Goal: Transaction & Acquisition: Purchase product/service

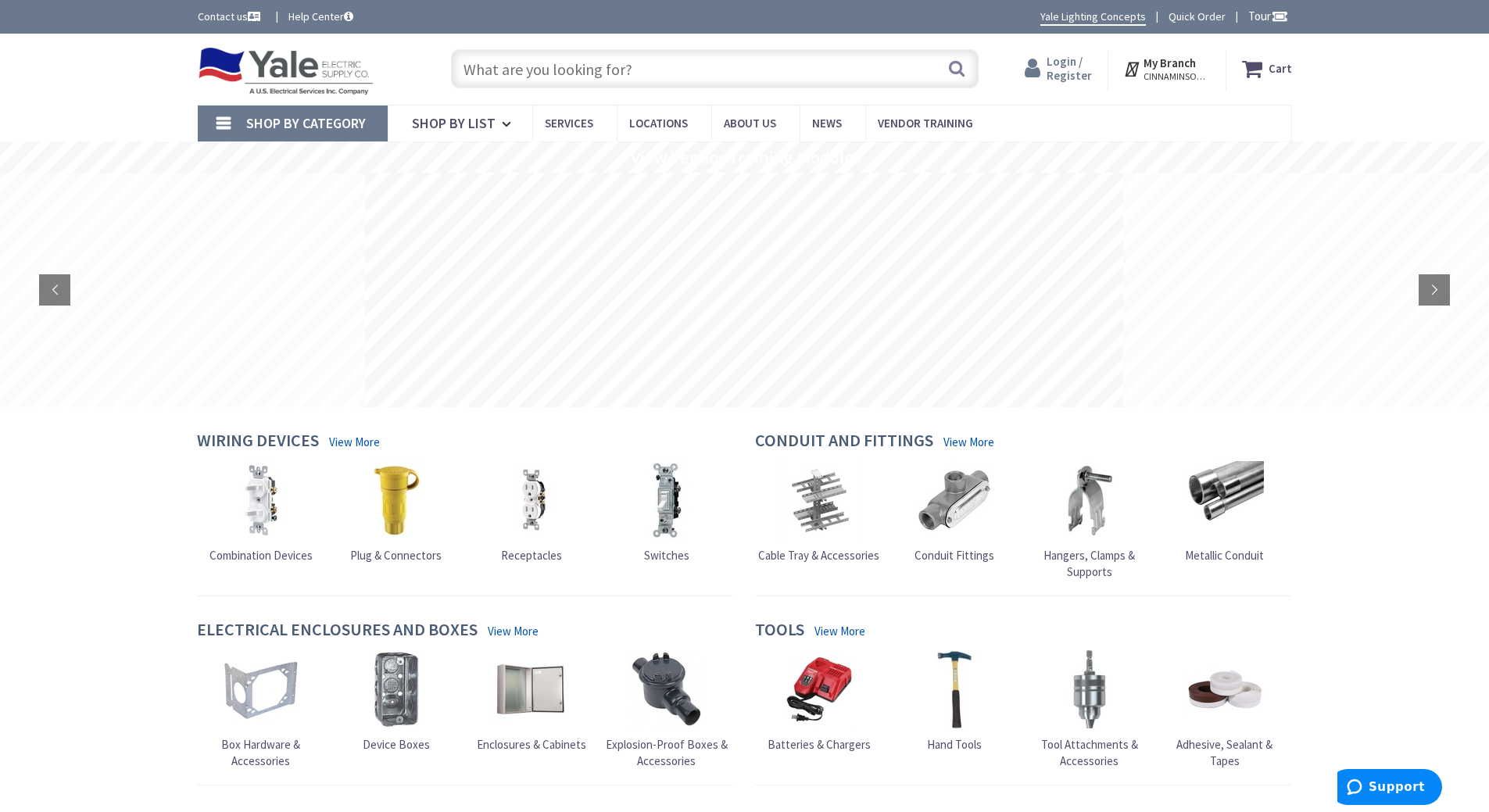
click at [1077, 72] on span "Login / Register" at bounding box center [1069, 69] width 45 height 29
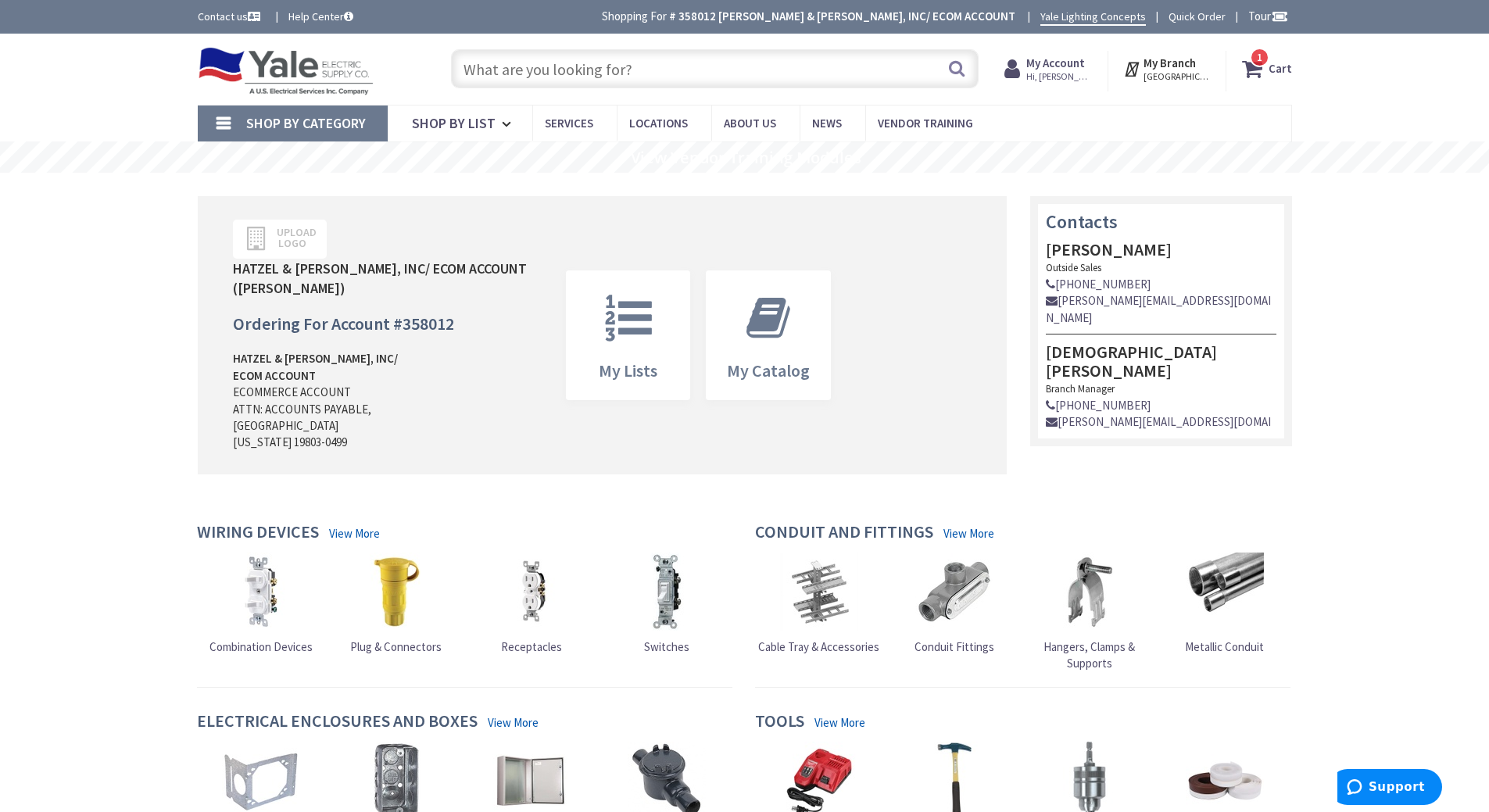
click at [1283, 71] on strong "Cart" at bounding box center [1280, 69] width 23 height 28
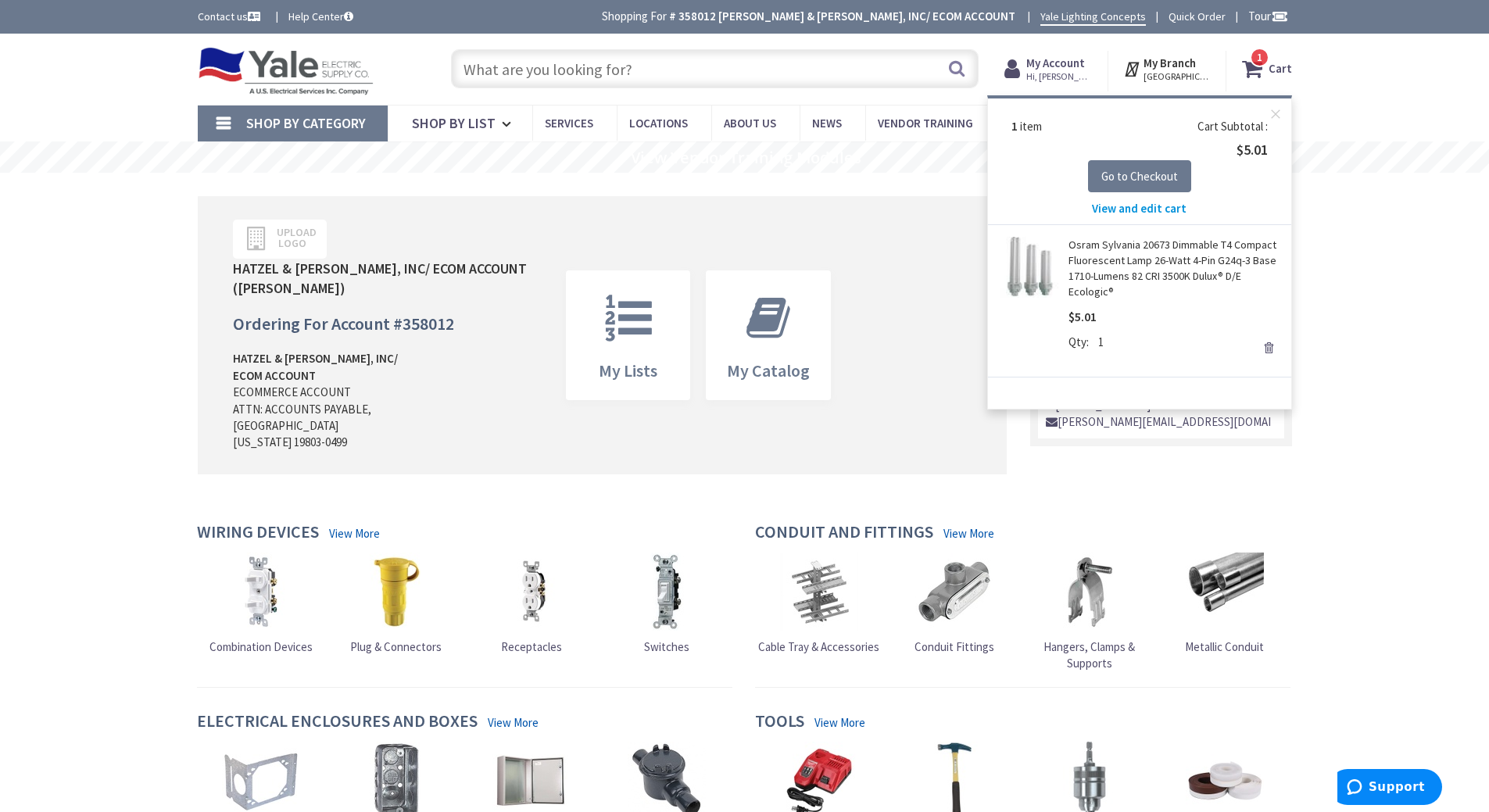
click at [1107, 212] on span "View and edit cart" at bounding box center [1139, 208] width 94 height 15
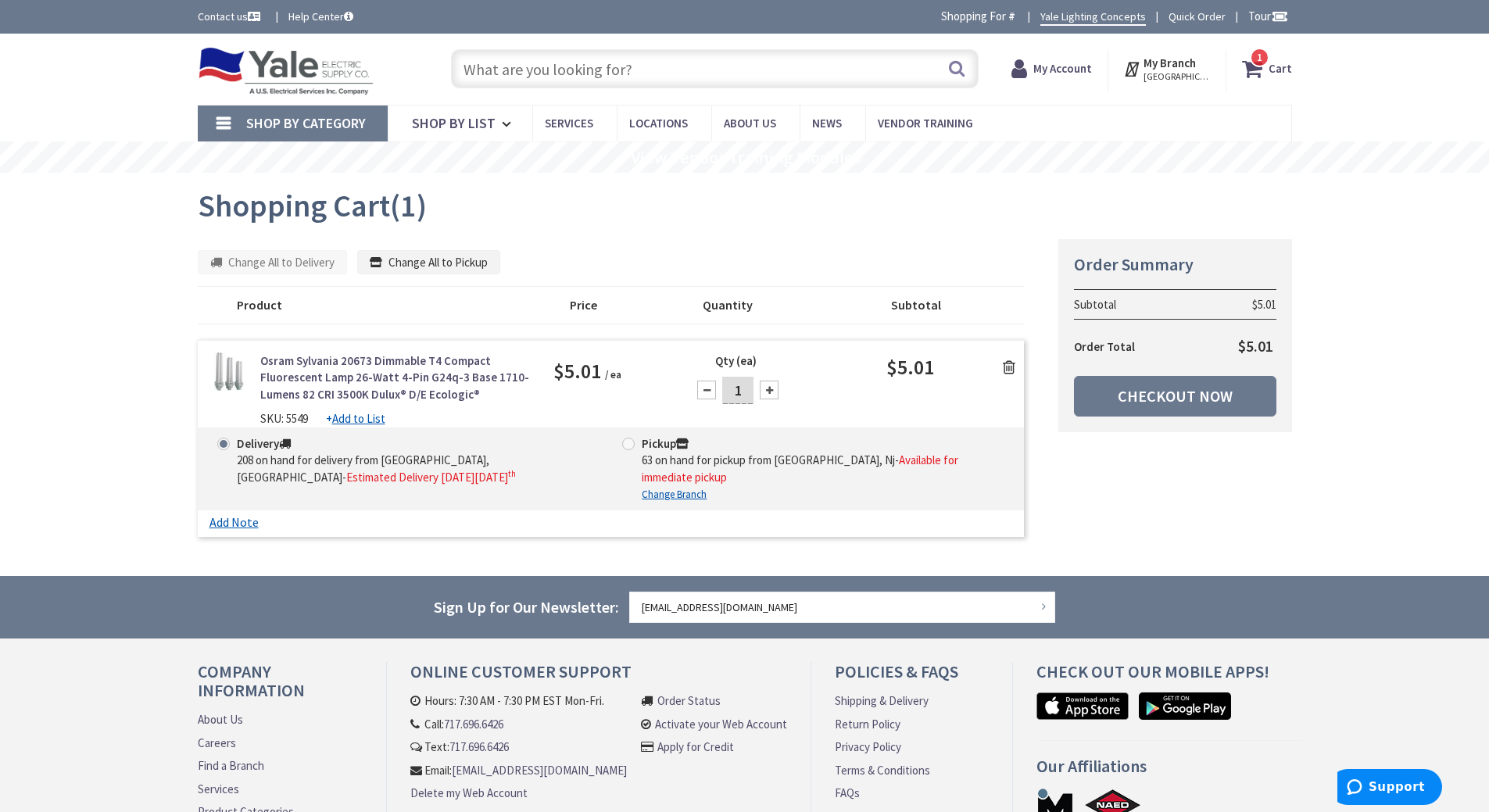
click at [1011, 364] on icon at bounding box center [1009, 367] width 13 height 15
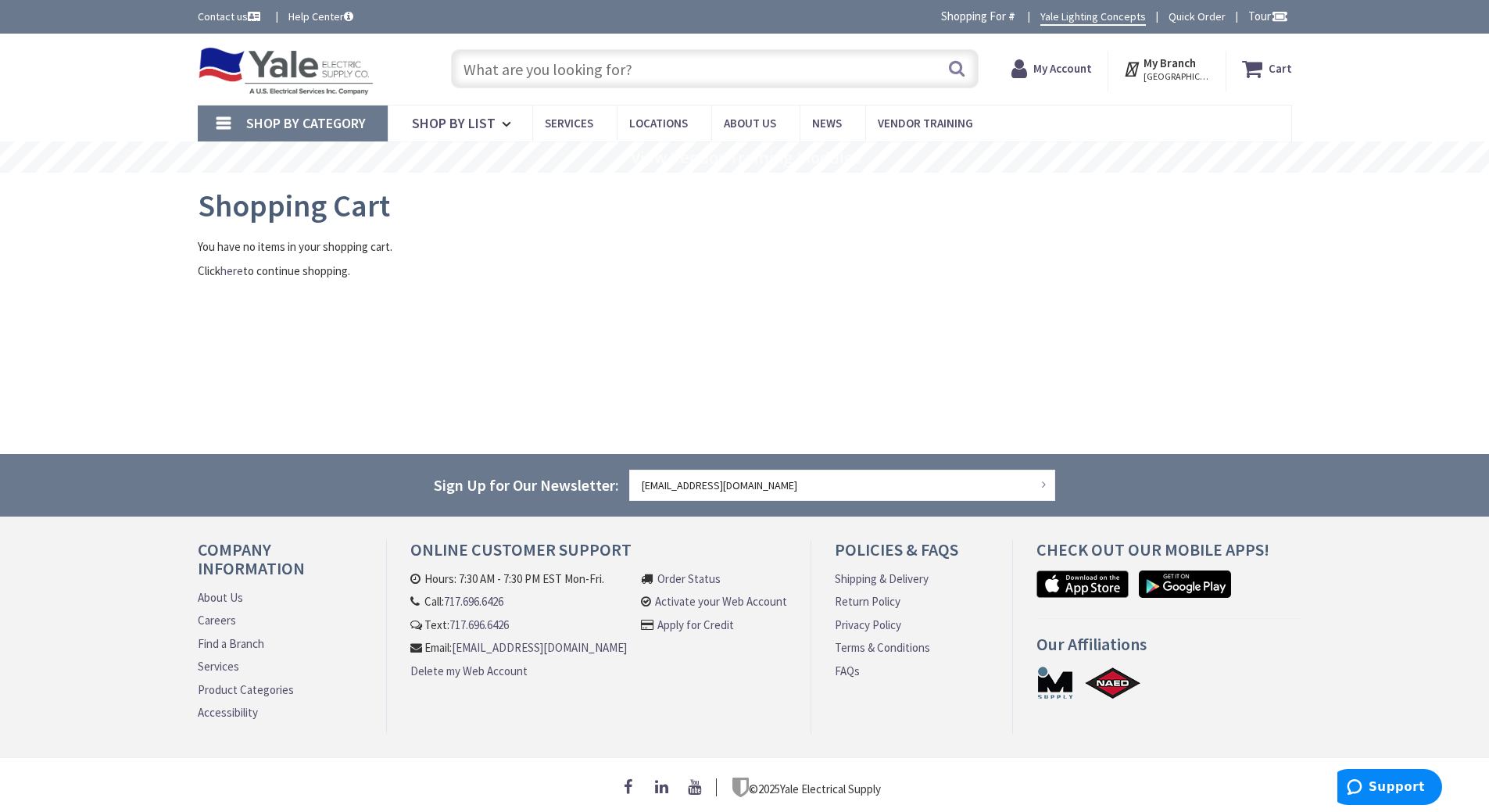
click at [515, 69] on input "text" at bounding box center [714, 69] width 527 height 39
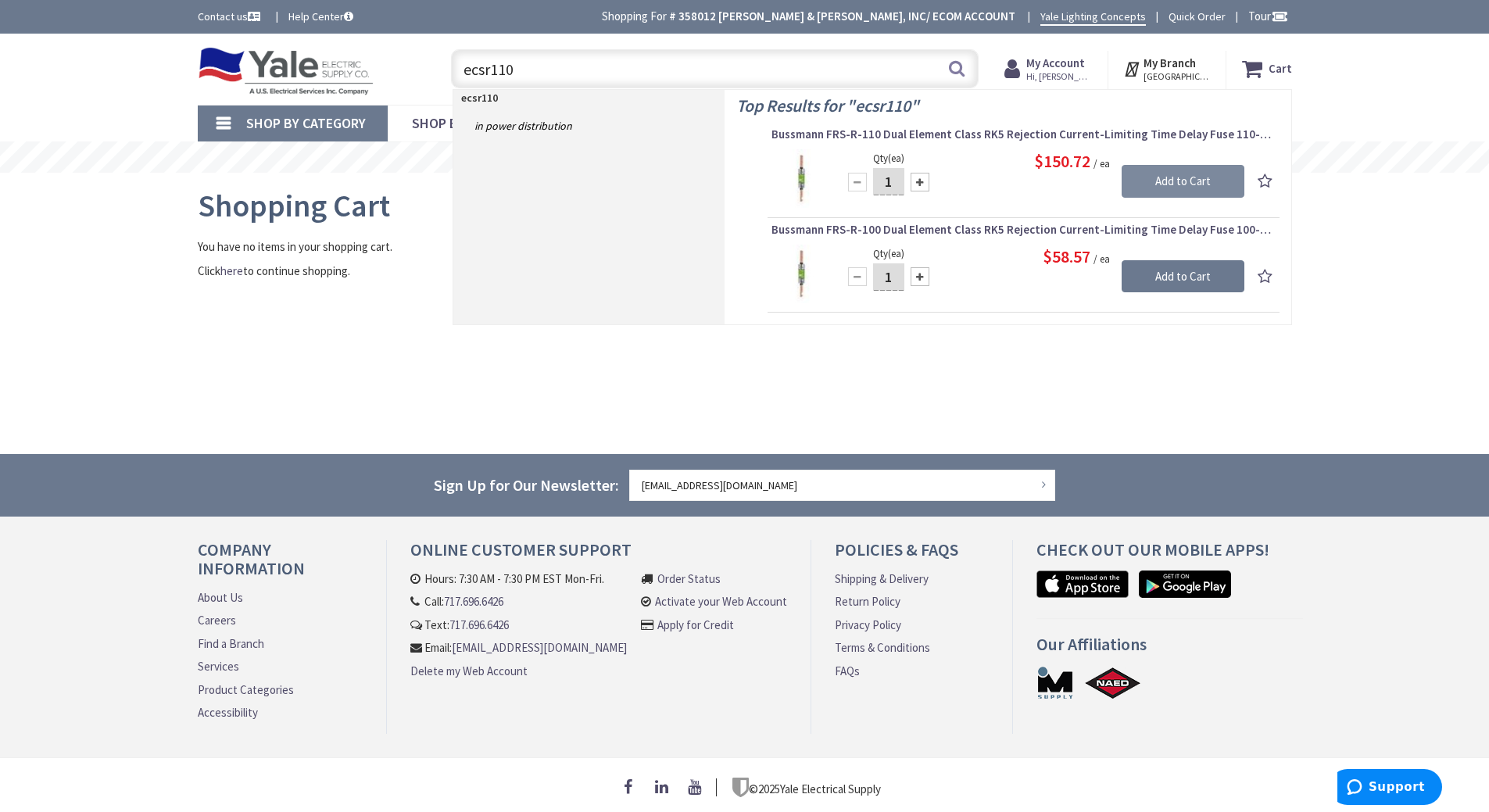
type input "ecsr110"
click at [1195, 186] on input "Add to Cart" at bounding box center [1182, 181] width 123 height 33
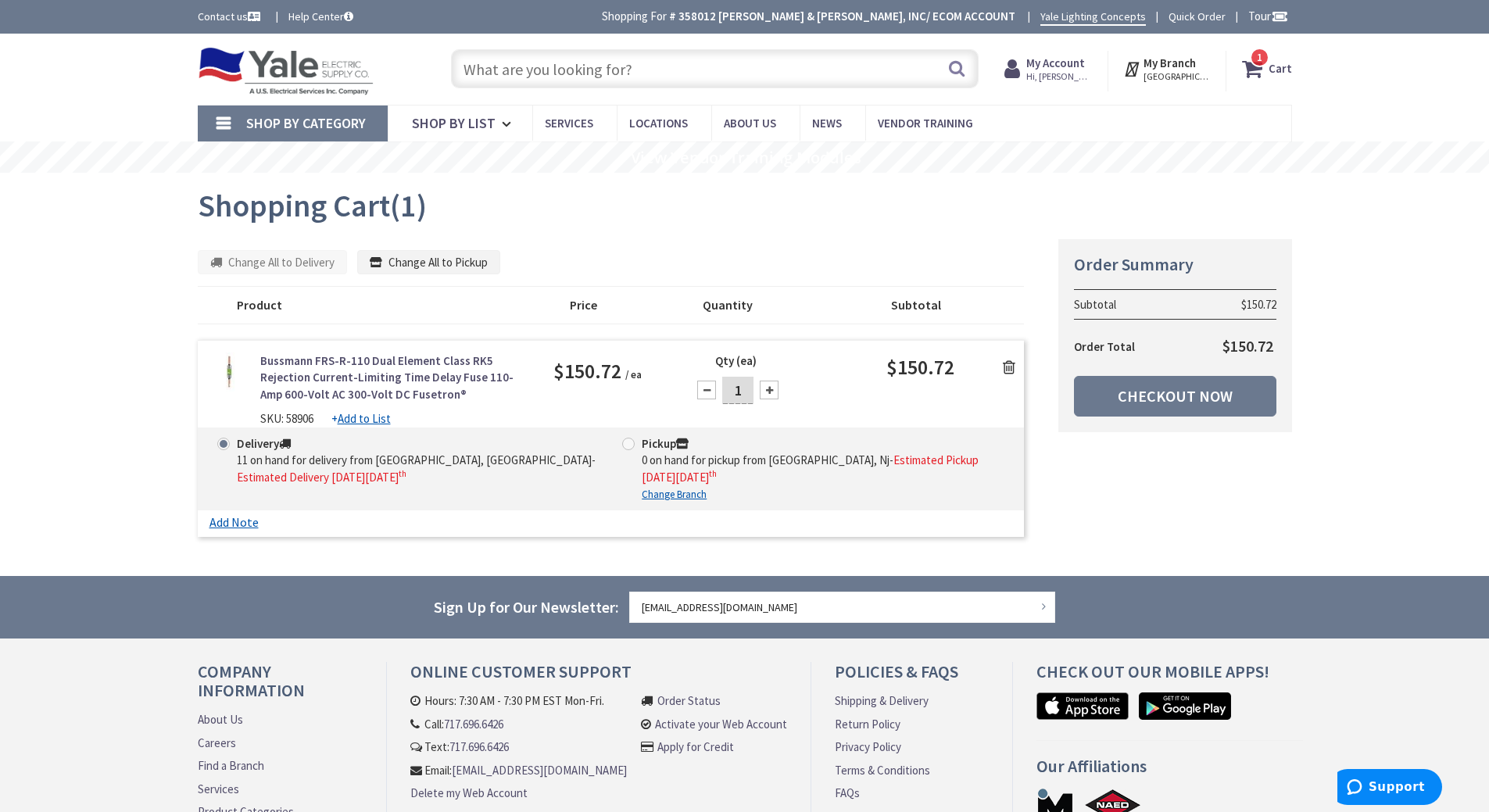
click at [1007, 368] on icon at bounding box center [1009, 367] width 13 height 15
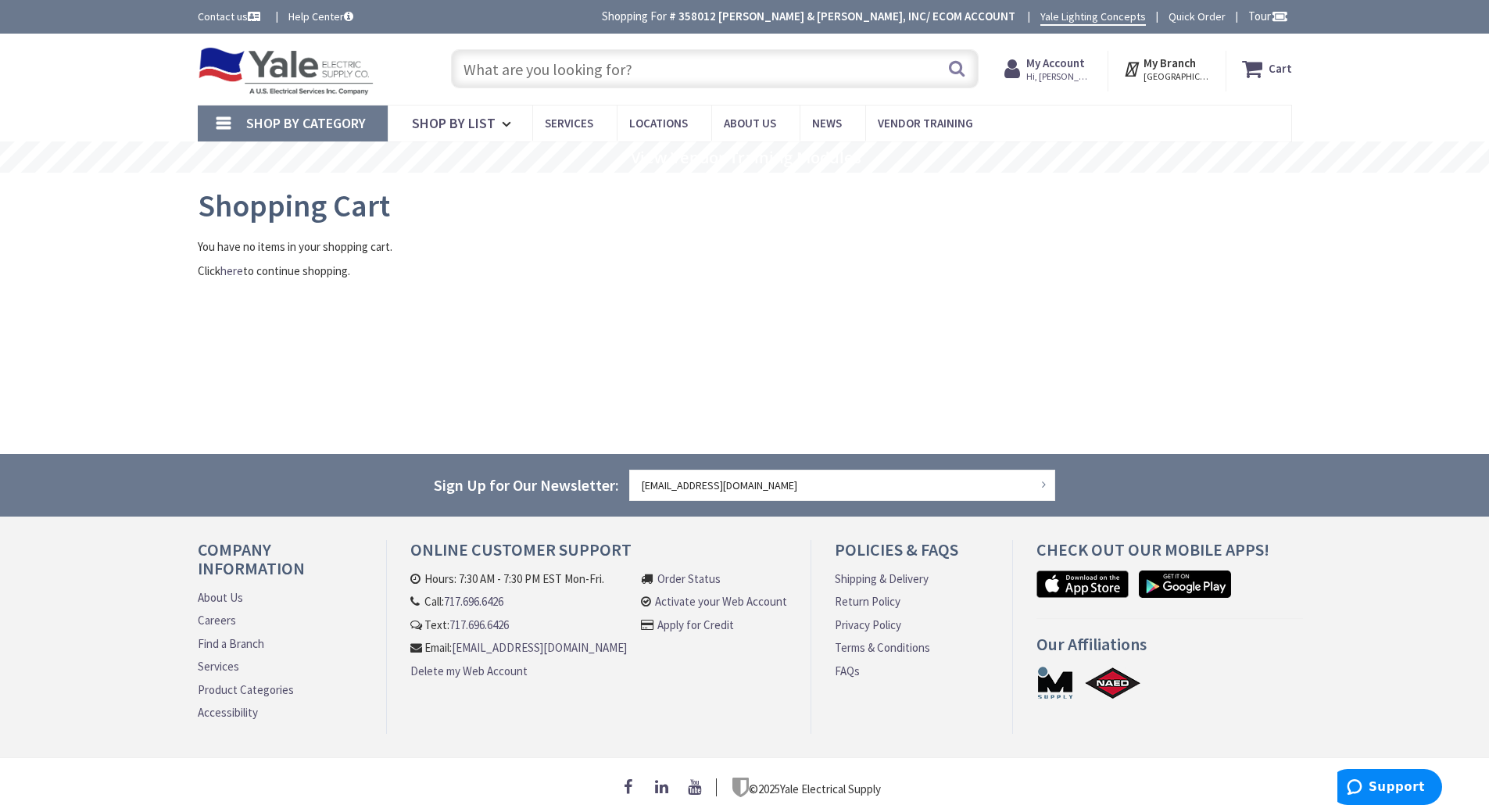
click at [530, 68] on input "text" at bounding box center [714, 69] width 527 height 39
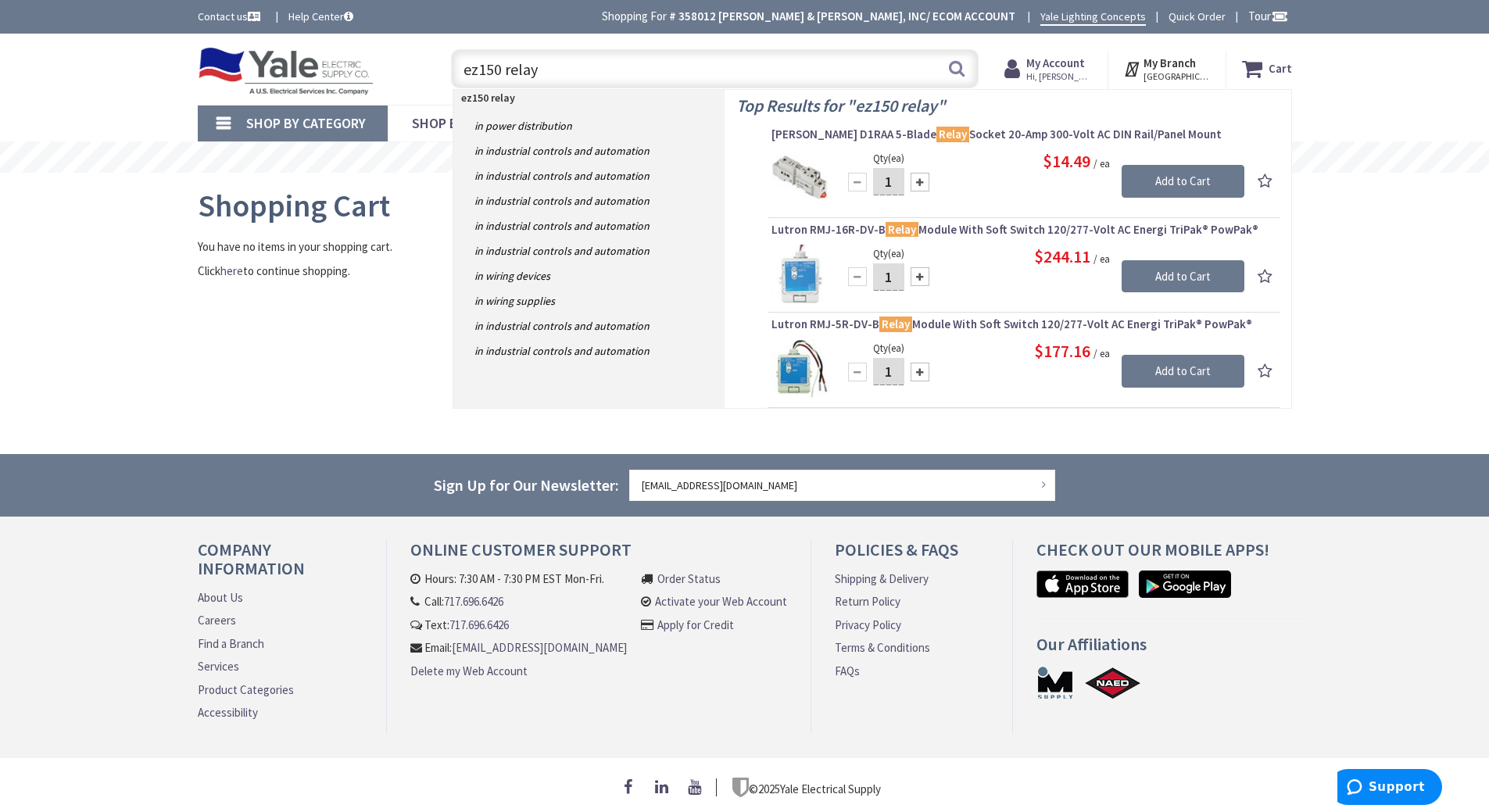
click at [553, 64] on input "ez150 relay" at bounding box center [714, 69] width 527 height 39
type input "e"
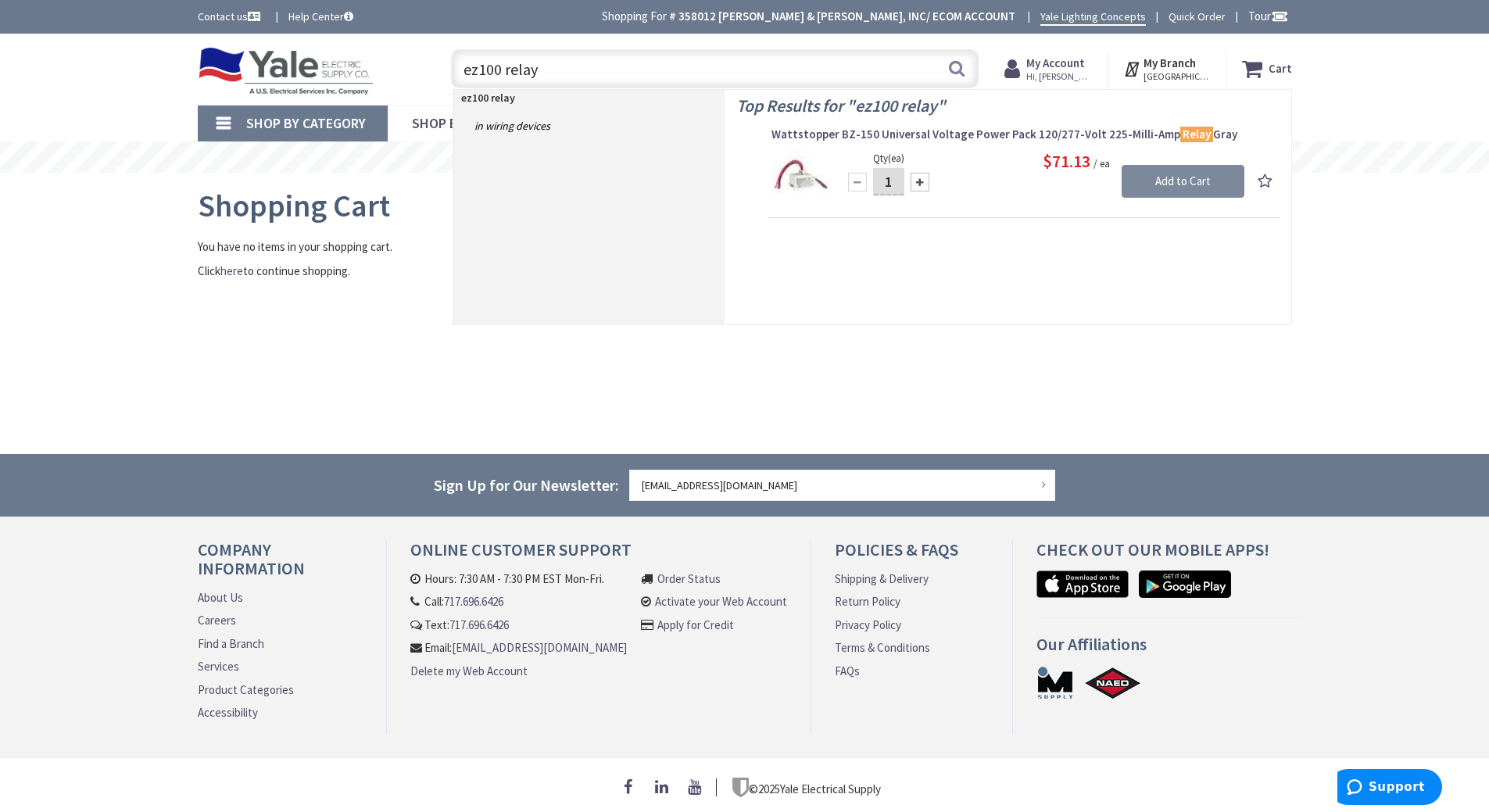
type input "ez100 relay"
click at [1212, 183] on input "Add to Cart" at bounding box center [1182, 181] width 123 height 33
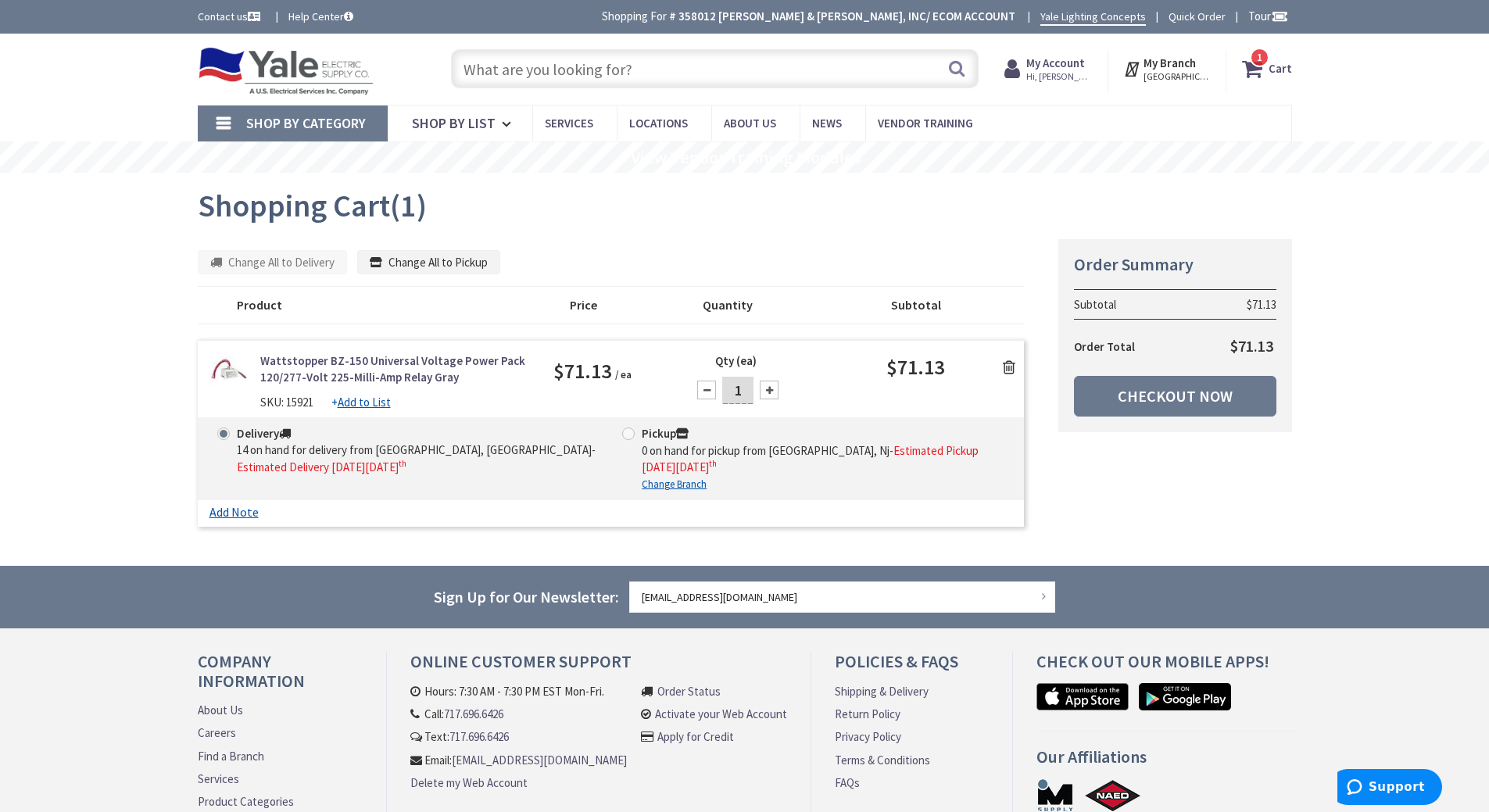
click at [1010, 360] on icon at bounding box center [1009, 367] width 13 height 15
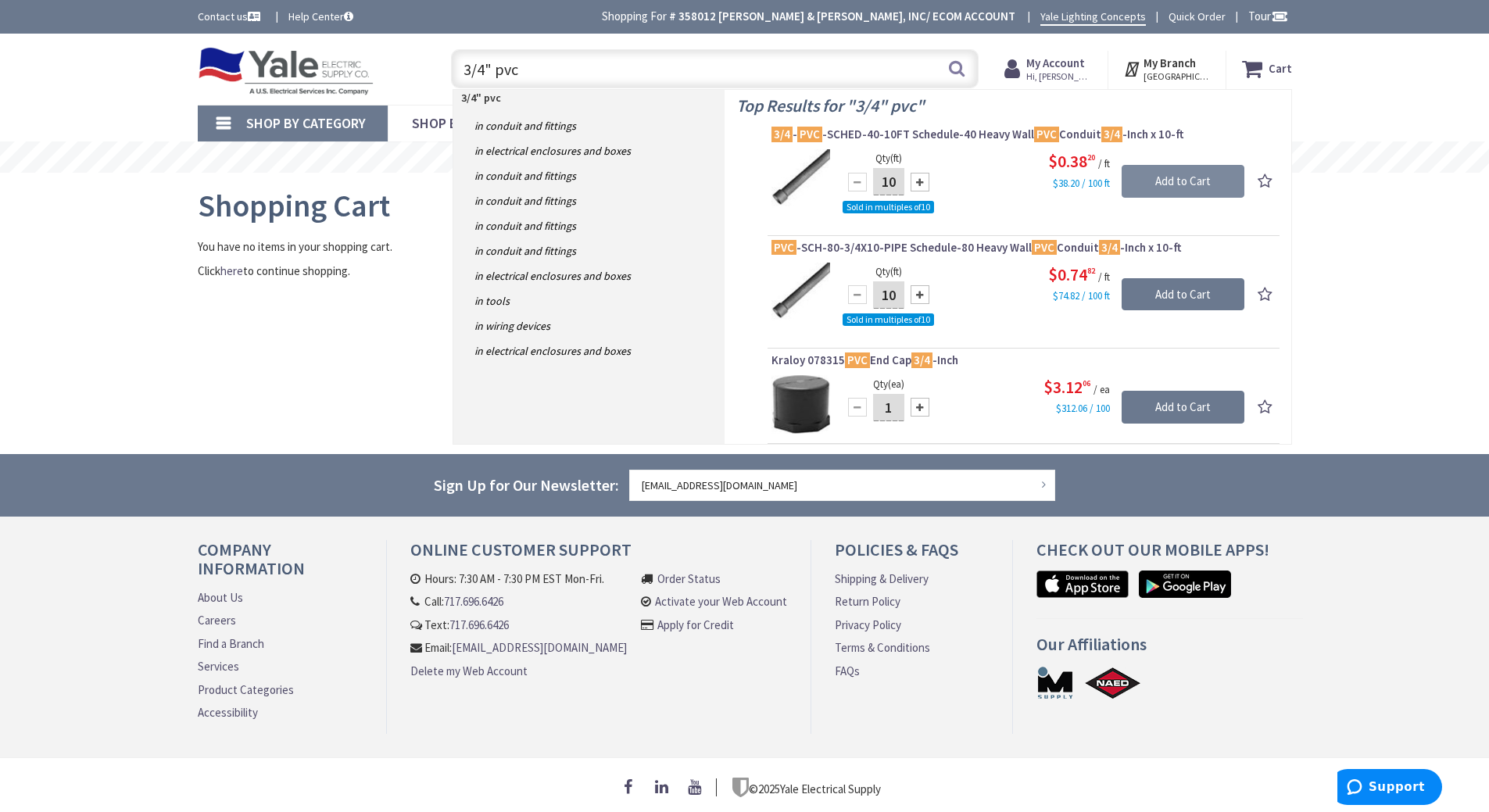
type input "3/4" pvc"
click at [1195, 176] on input "Add to Cart" at bounding box center [1182, 181] width 123 height 33
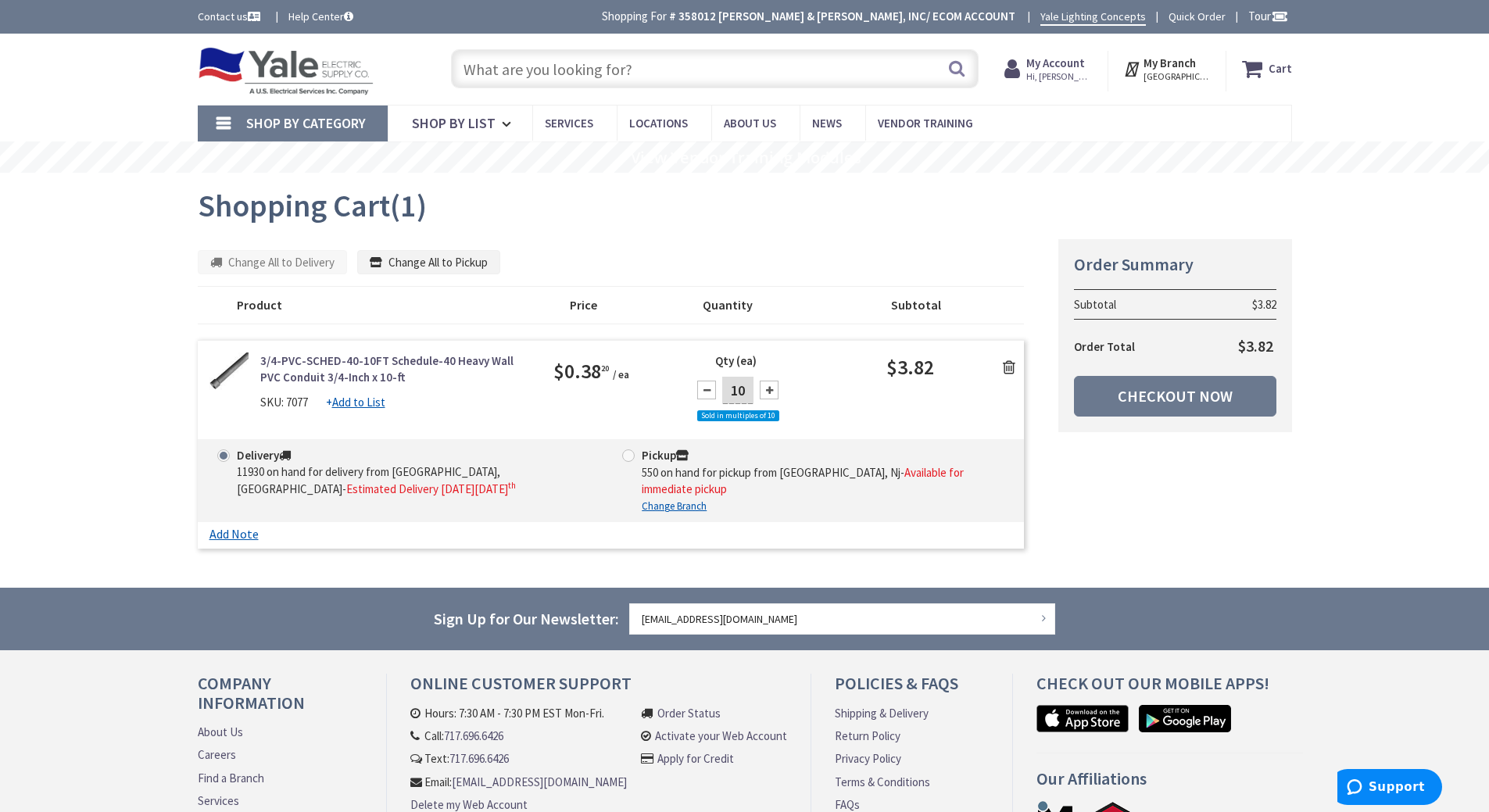
click at [526, 56] on input "text" at bounding box center [714, 69] width 527 height 39
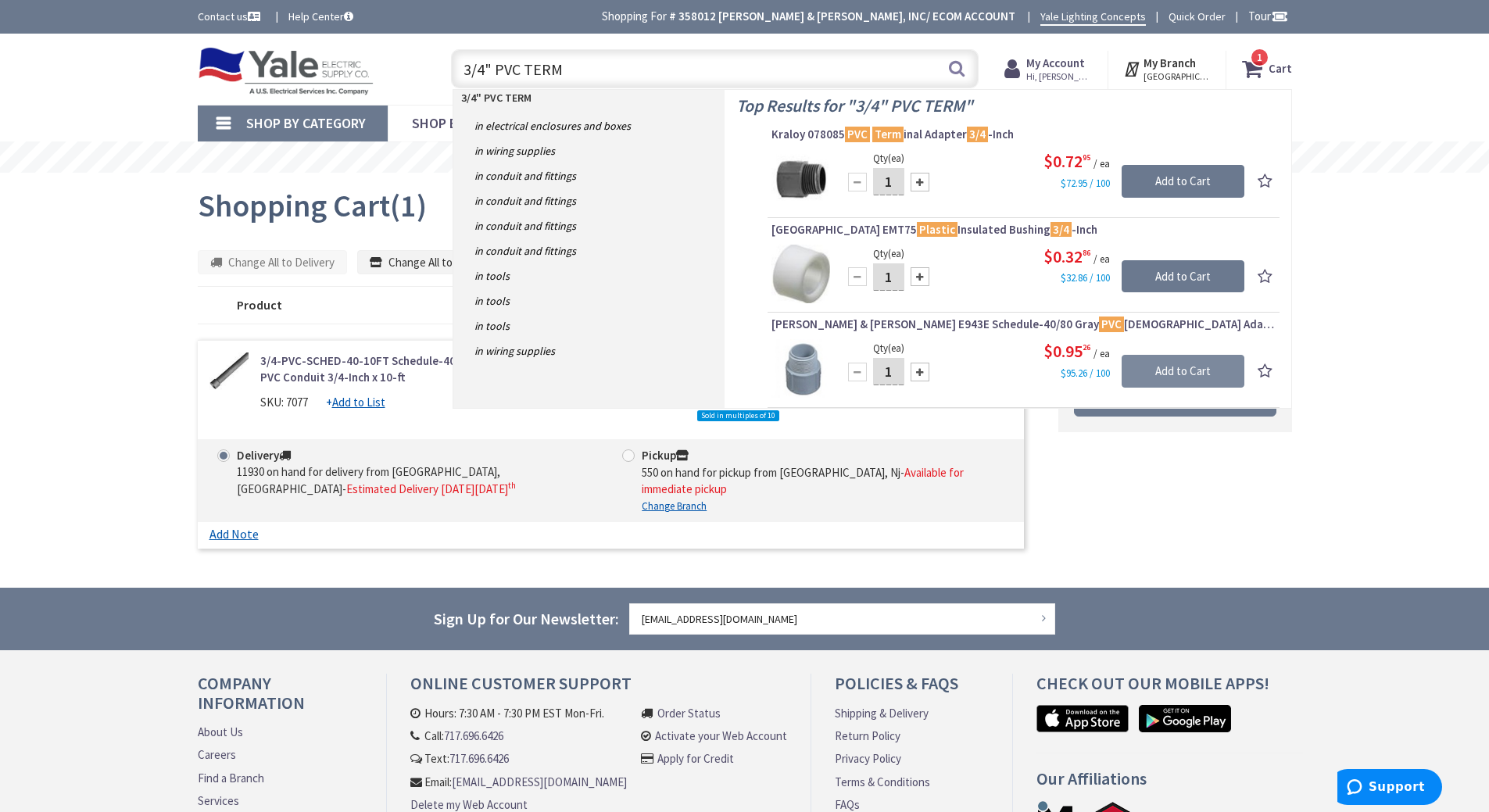
type input "3/4" PVC TERM"
click at [1203, 371] on input "Add to Cart" at bounding box center [1182, 371] width 123 height 33
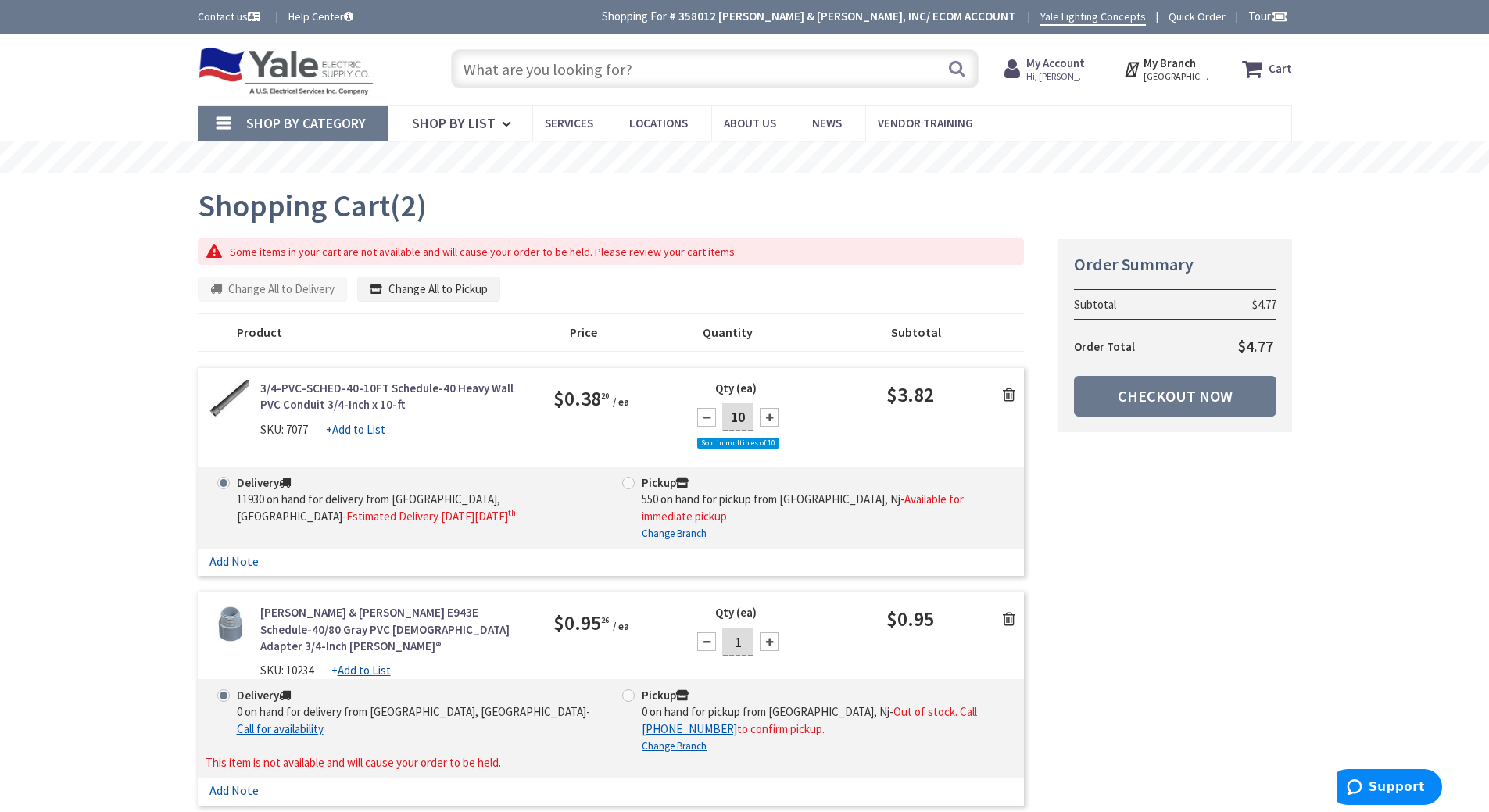
drag, startPoint x: 0, startPoint y: 0, endPoint x: 512, endPoint y: 67, distance: 516.4
click at [511, 67] on input "text" at bounding box center [714, 69] width 527 height 39
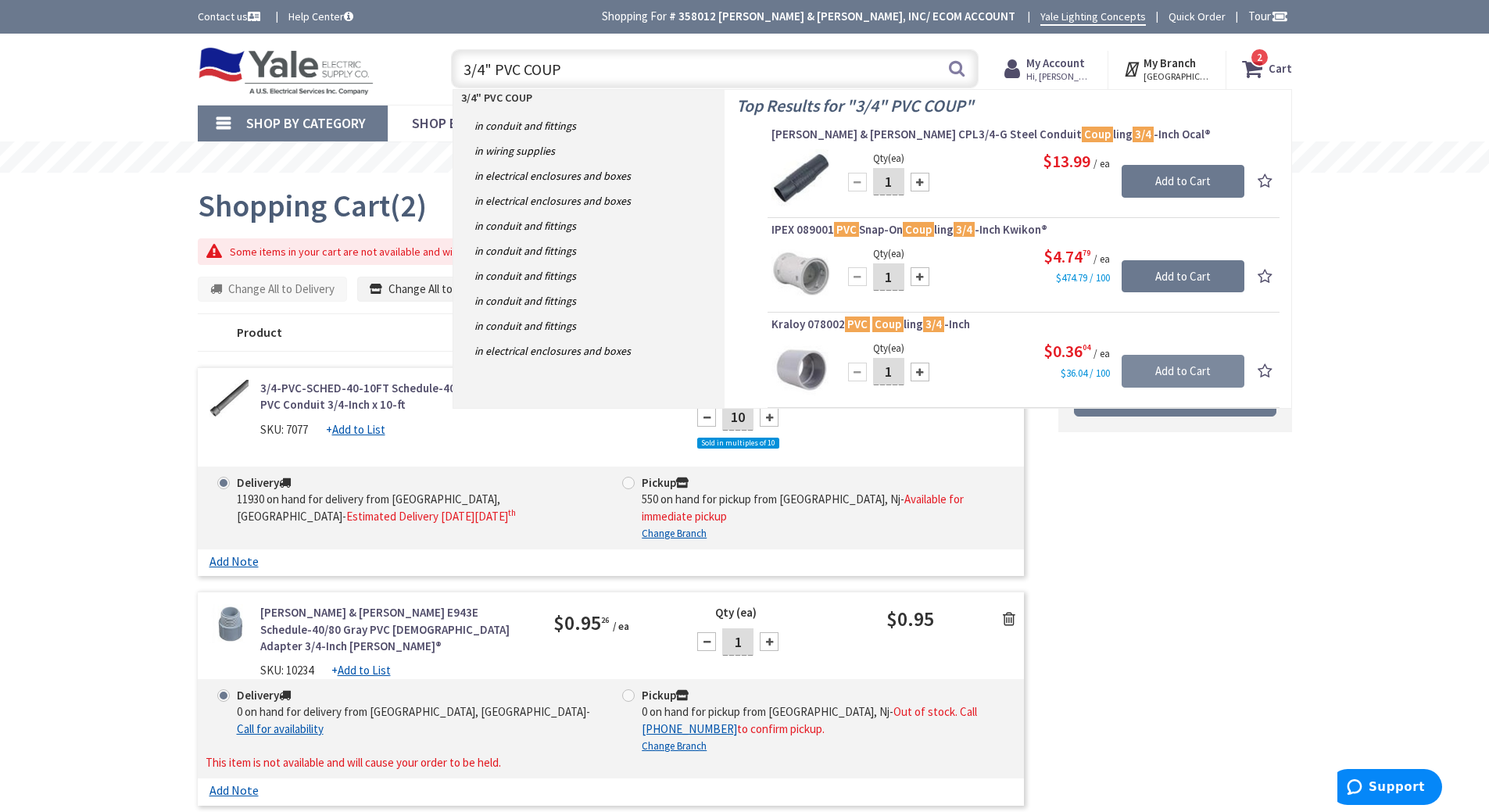
type input "3/4" PVC COUP"
click at [1209, 357] on input "Add to Cart" at bounding box center [1182, 371] width 123 height 33
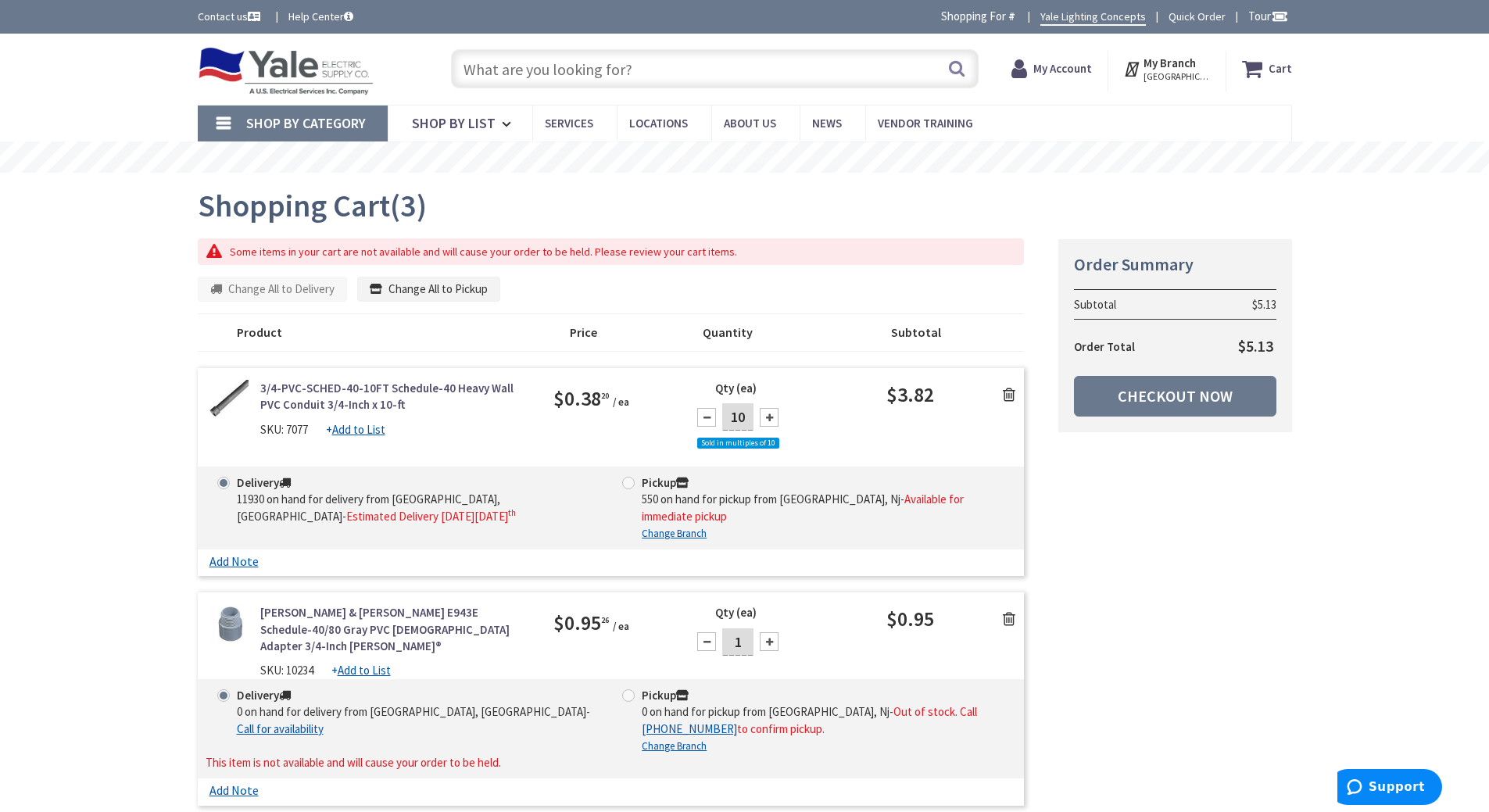
click at [509, 74] on input "text" at bounding box center [714, 69] width 527 height 39
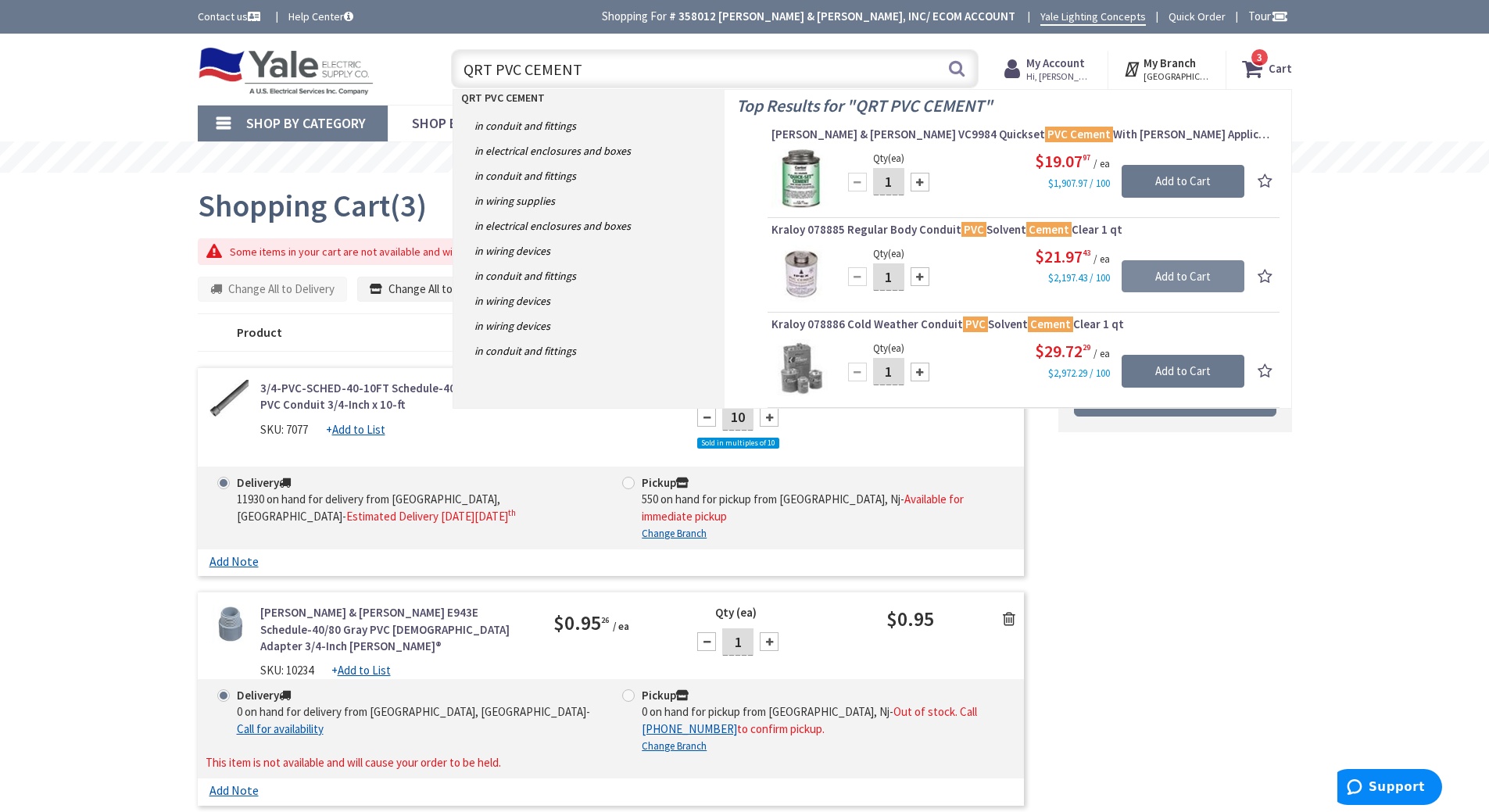
type input "QRT PVC CEMENT"
click at [1166, 261] on input "Add to Cart" at bounding box center [1182, 276] width 123 height 33
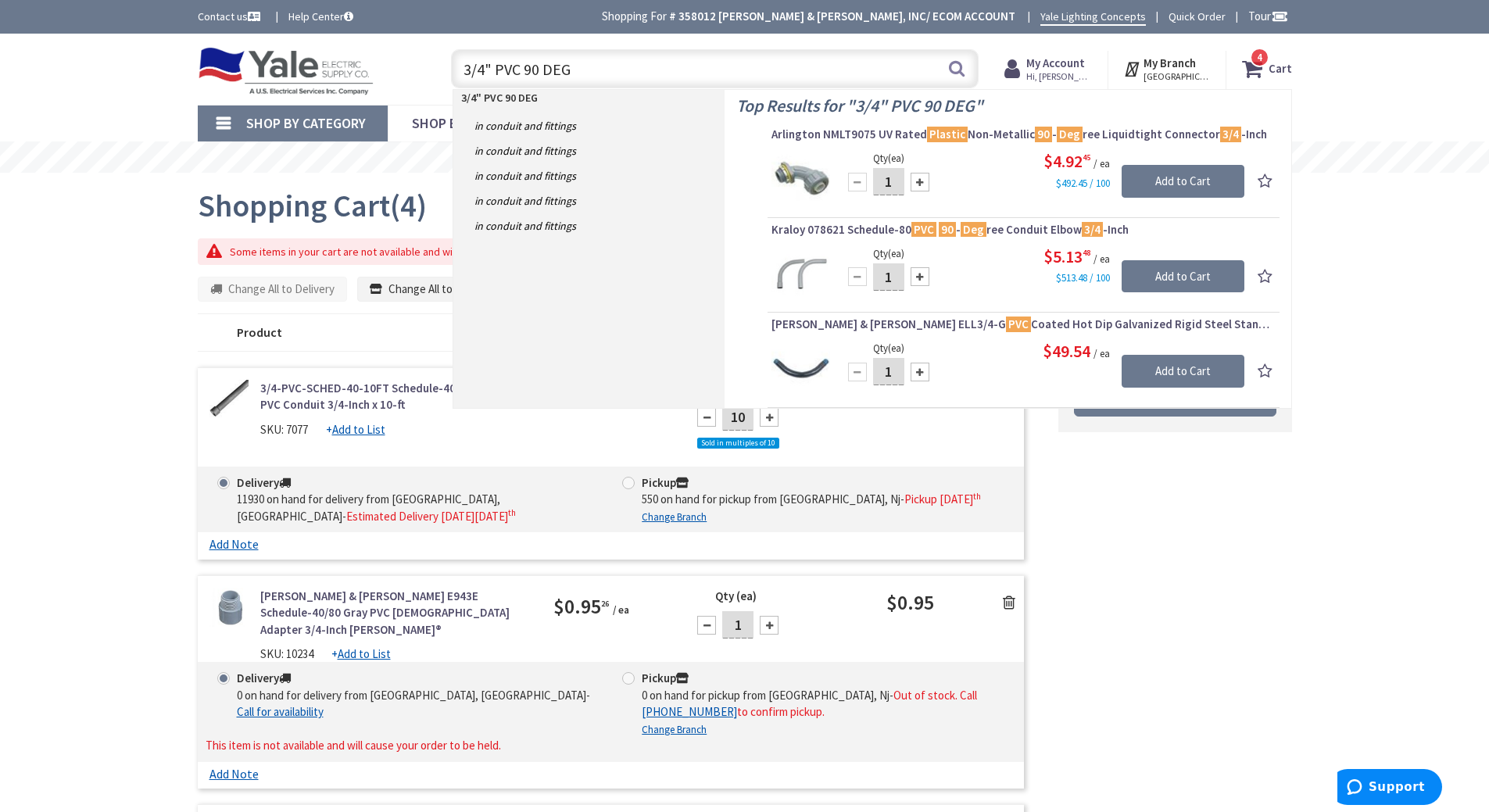
click at [523, 66] on input "3/4" PVC 90 DEG" at bounding box center [714, 69] width 527 height 39
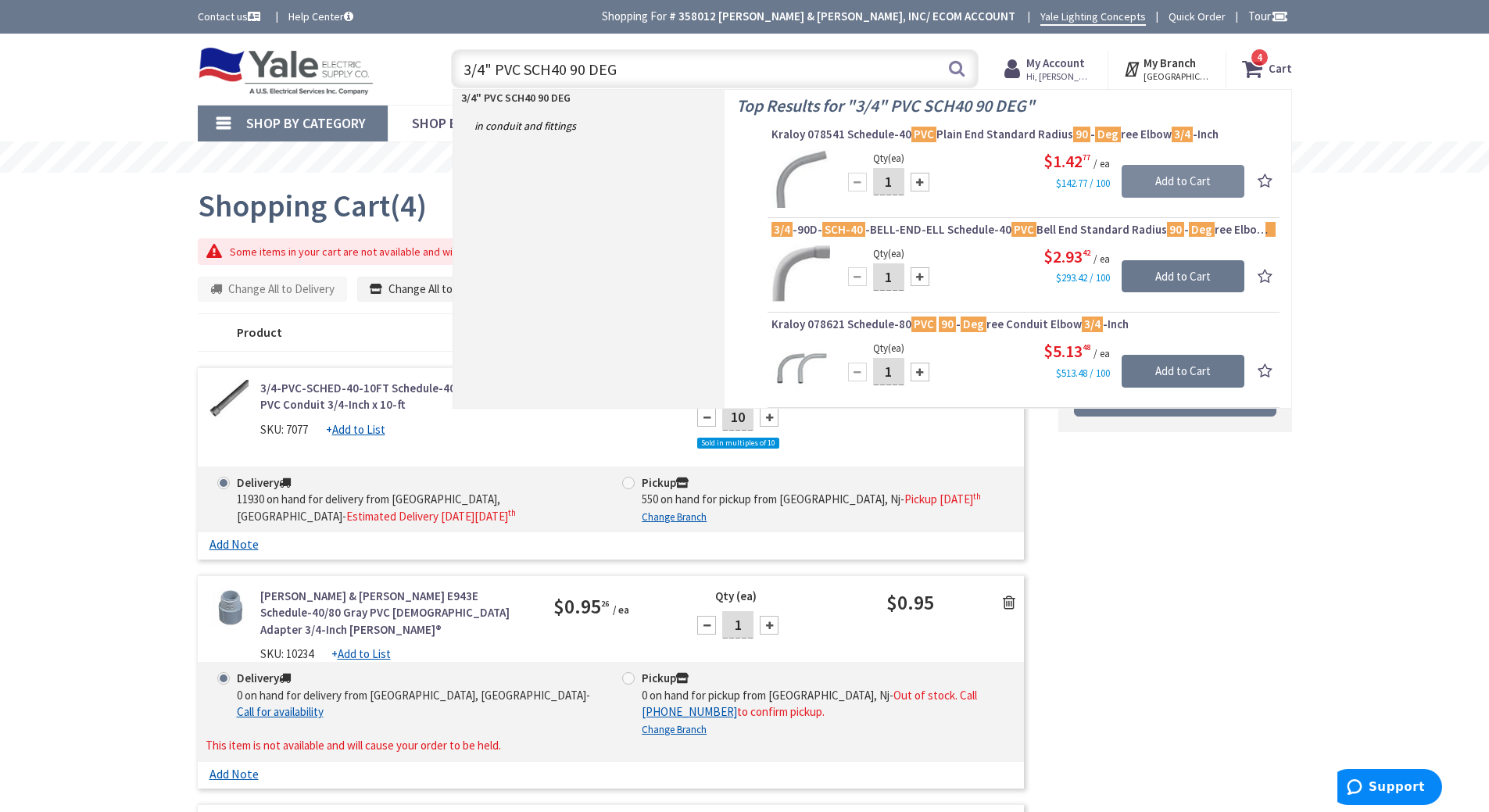
type input "3/4" PVC SCH40 90 DEG"
click at [1185, 171] on input "Add to Cart" at bounding box center [1182, 181] width 123 height 33
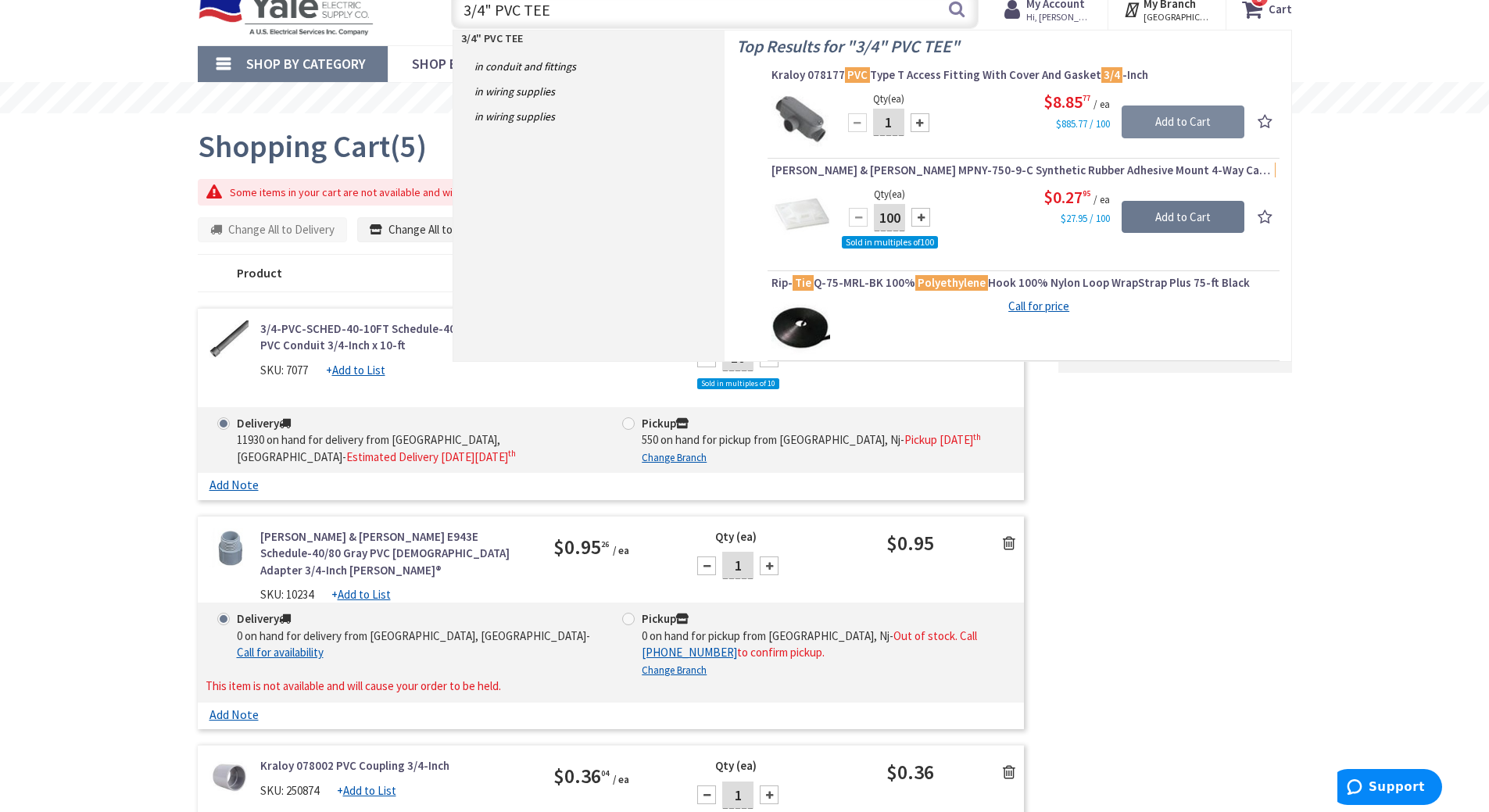
type input "3/4" PVC TEE"
click at [1206, 114] on input "Add to Cart" at bounding box center [1182, 122] width 123 height 33
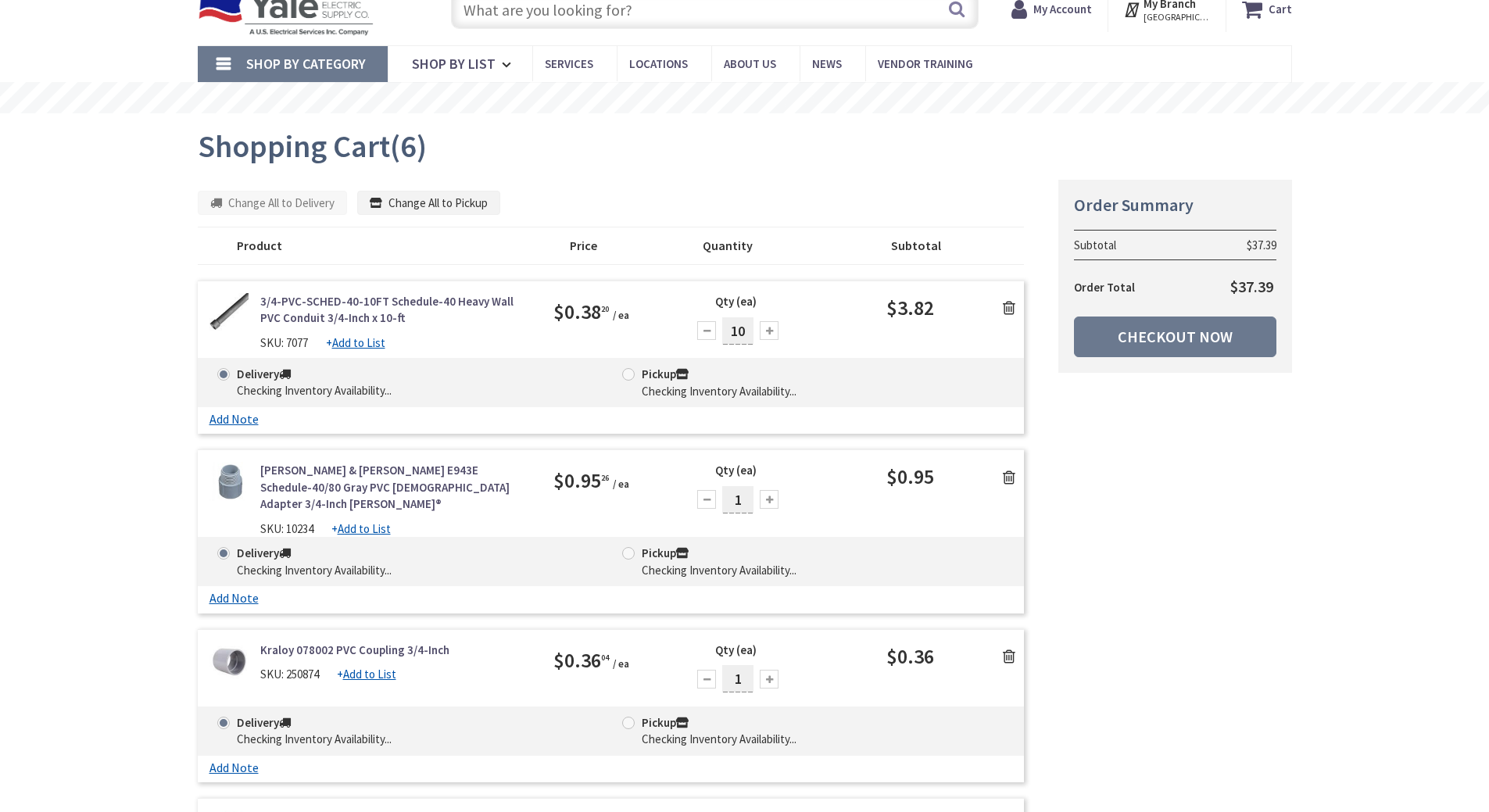
drag, startPoint x: 0, startPoint y: 0, endPoint x: 490, endPoint y: 13, distance: 490.2
click at [490, 12] on input "text" at bounding box center [714, 9] width 527 height 39
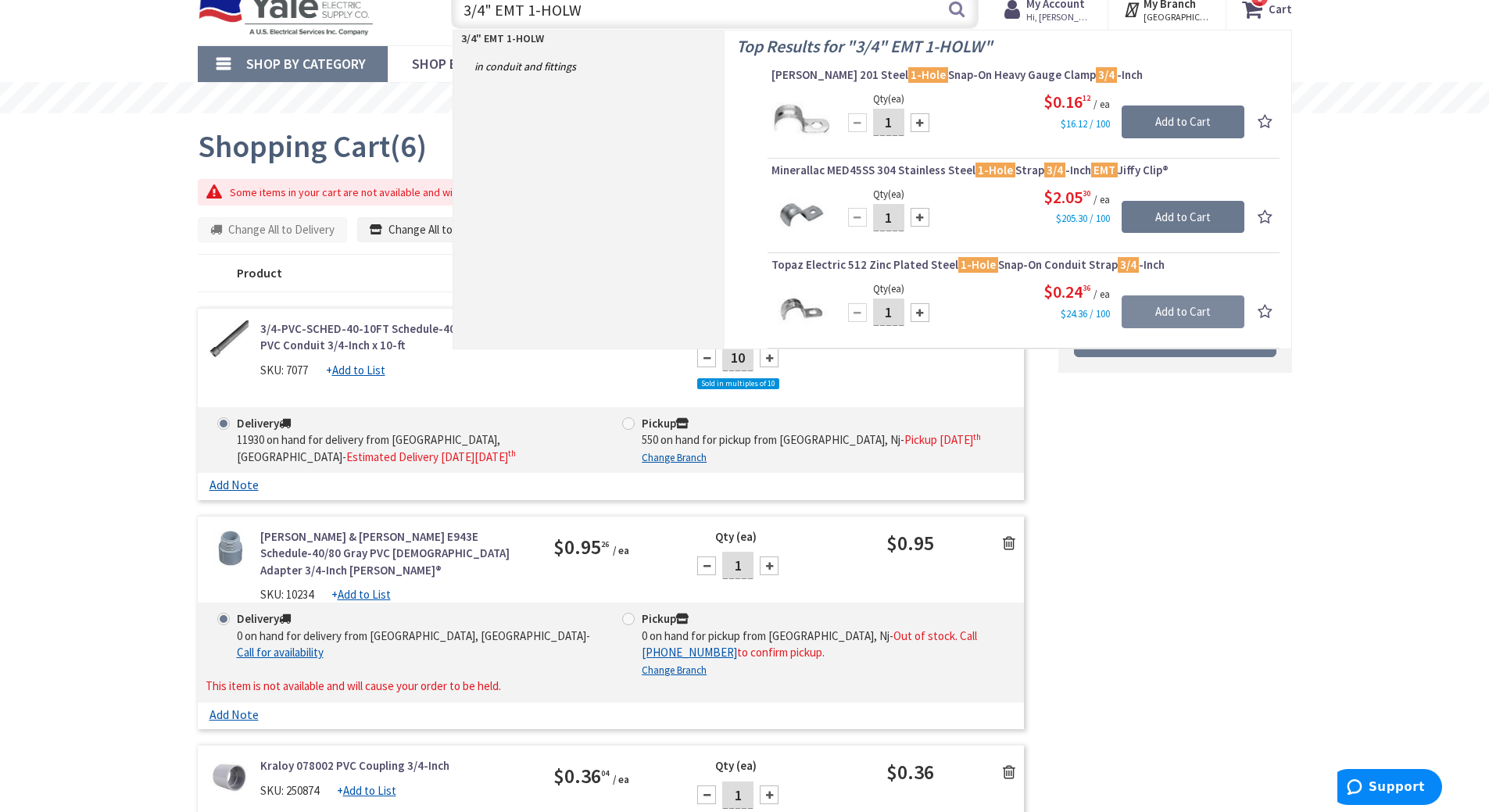
type input "3/4" EMT 1-HOLW"
click at [1197, 310] on input "Add to Cart" at bounding box center [1182, 311] width 123 height 33
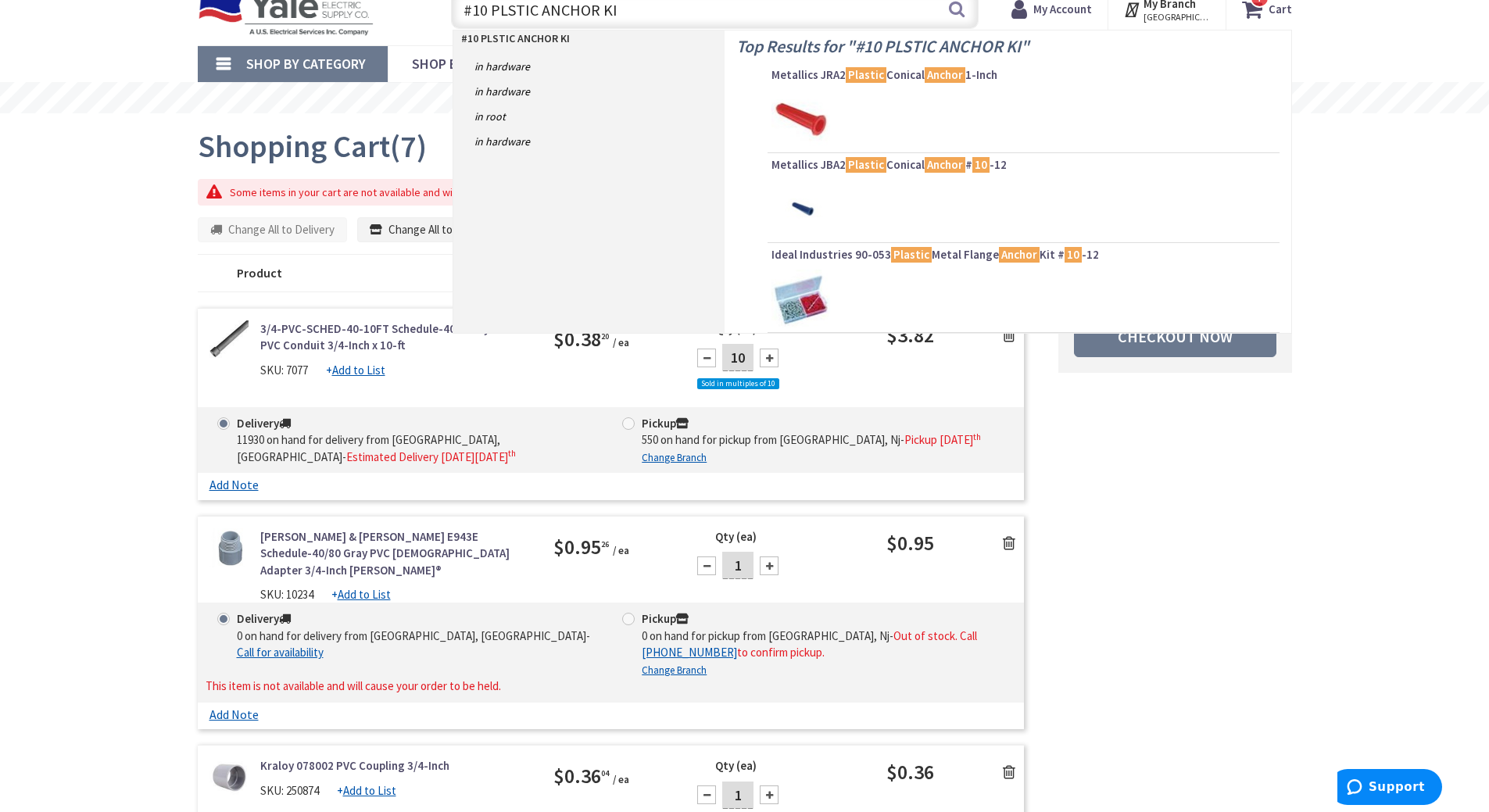
type input "#10 PLSTIC ANCHOR KIT"
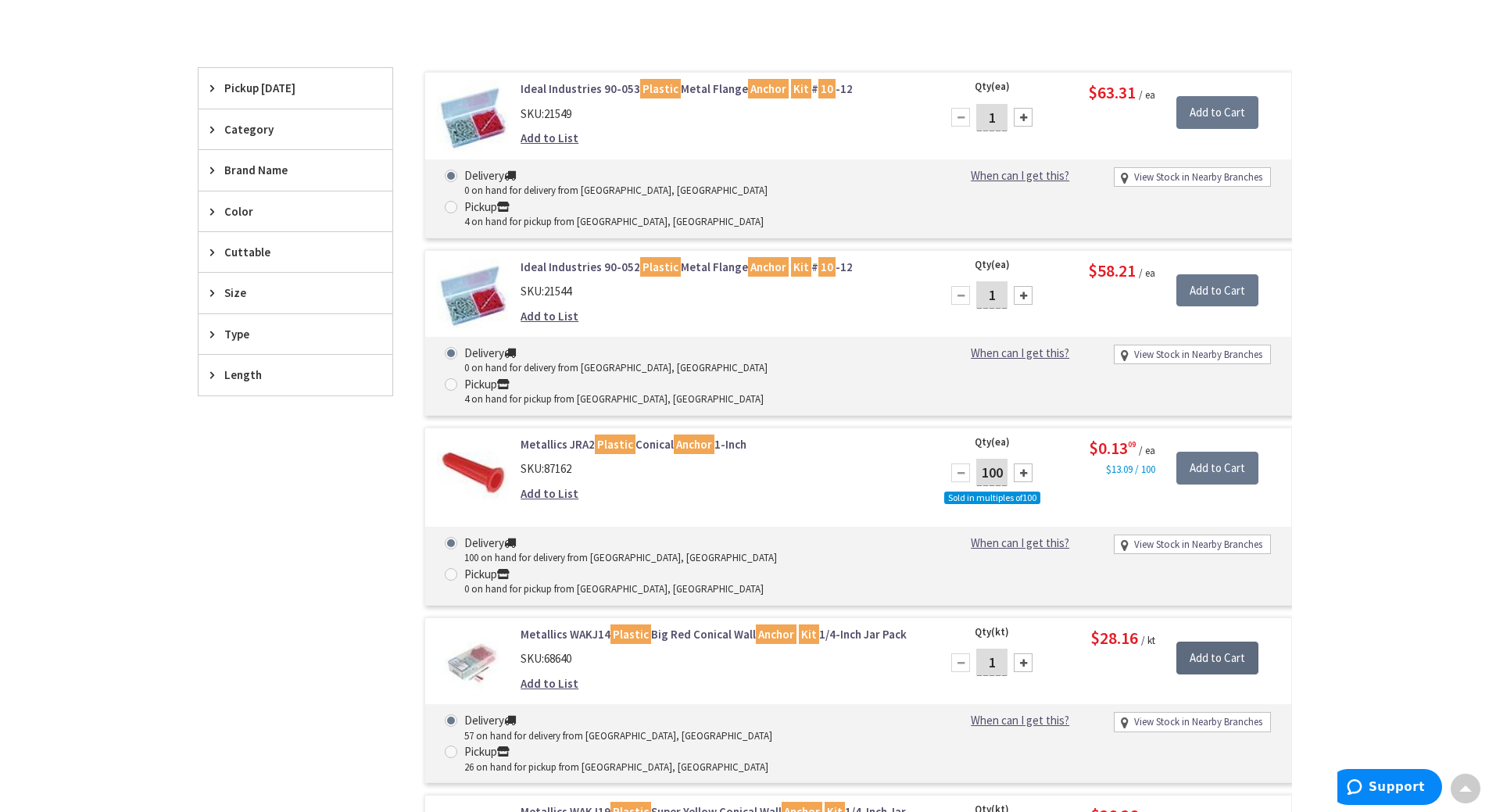
click at [1218, 641] on input "Add to Cart" at bounding box center [1217, 658] width 82 height 33
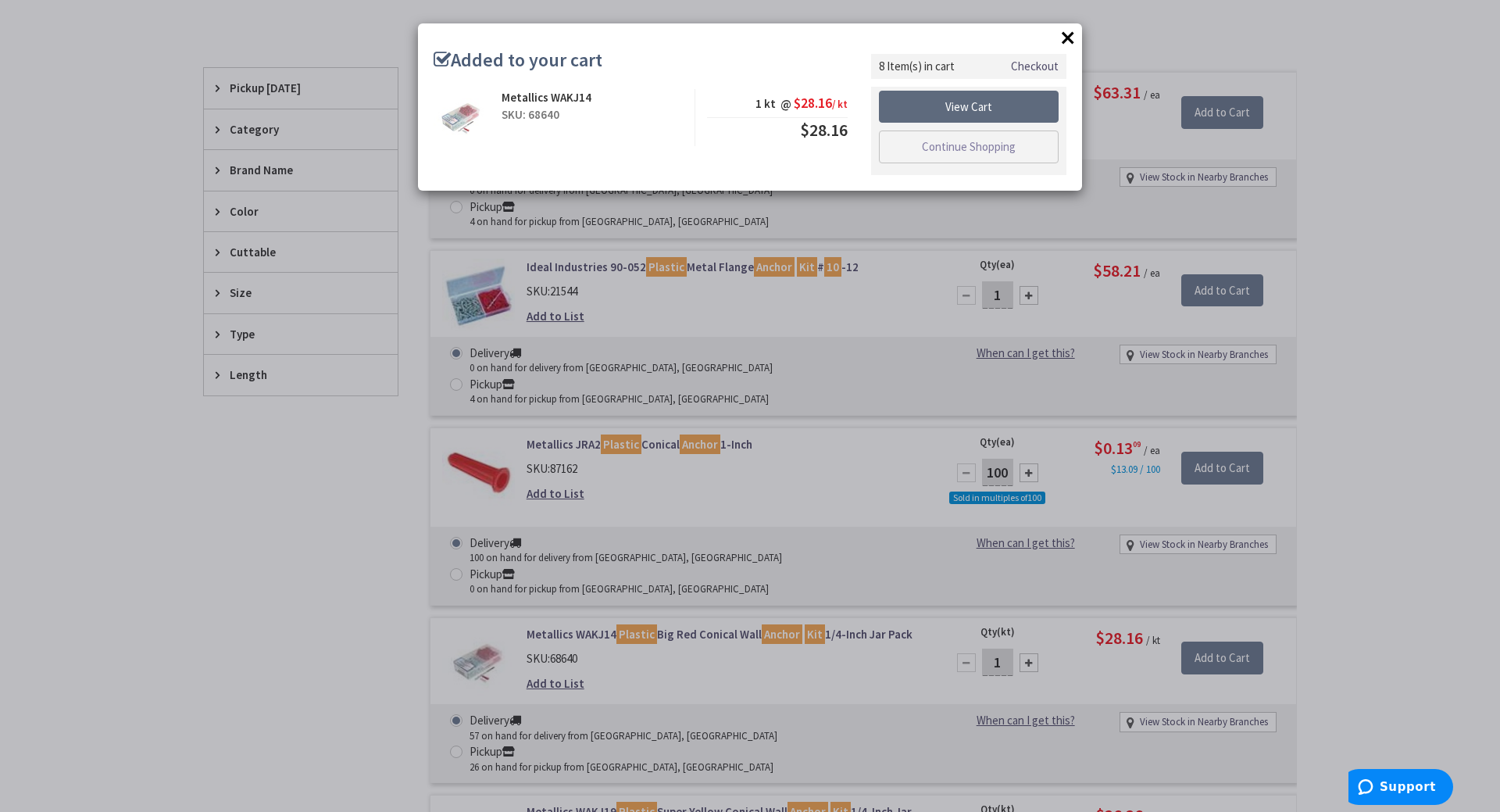
click at [927, 101] on link "View Cart" at bounding box center [969, 107] width 180 height 33
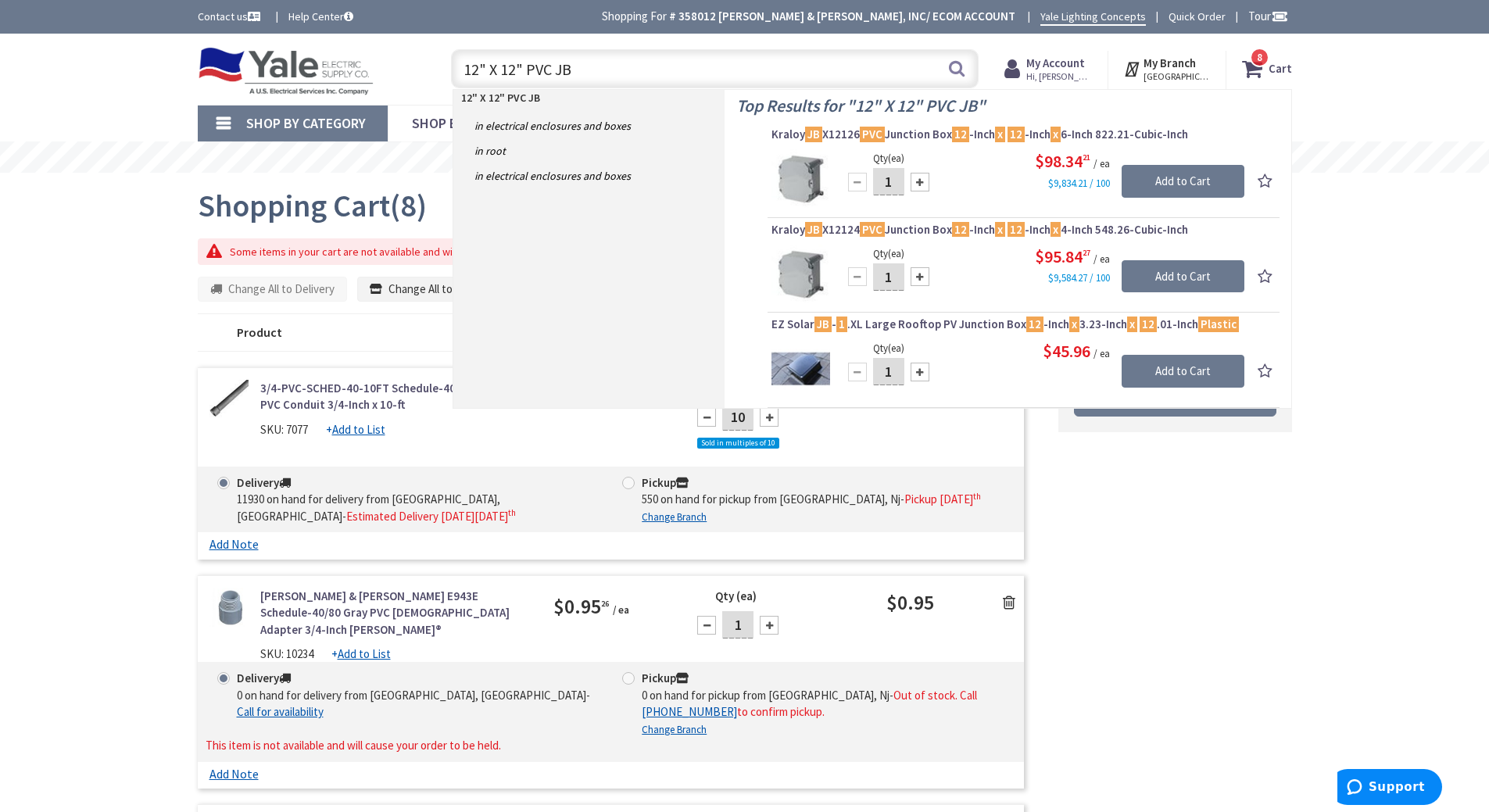
click at [528, 69] on input "12" X 12" PVC JB" at bounding box center [714, 69] width 527 height 39
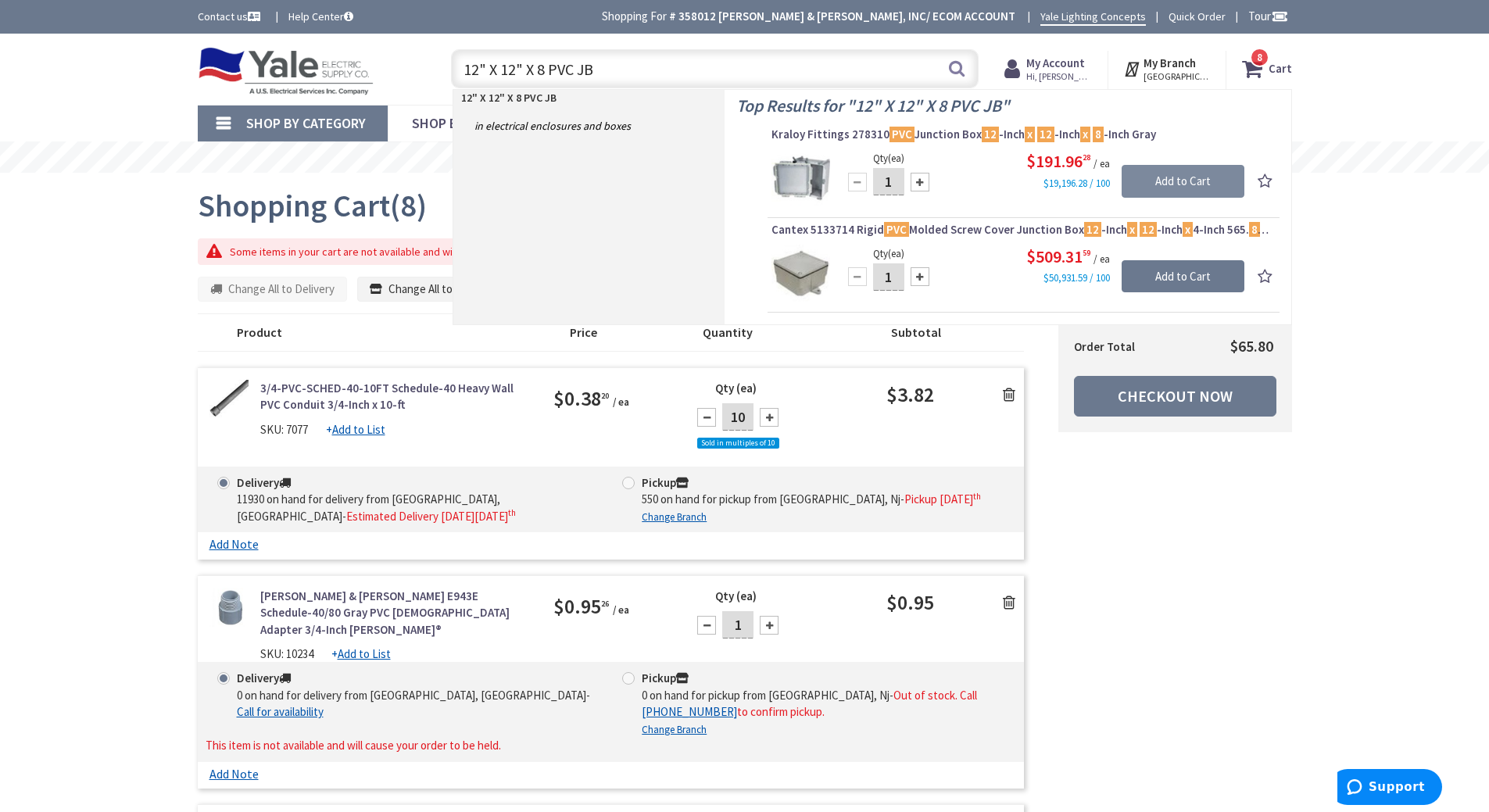
type input "12" X 12" X 8 PVC JB"
click at [1150, 177] on input "Add to Cart" at bounding box center [1182, 181] width 123 height 33
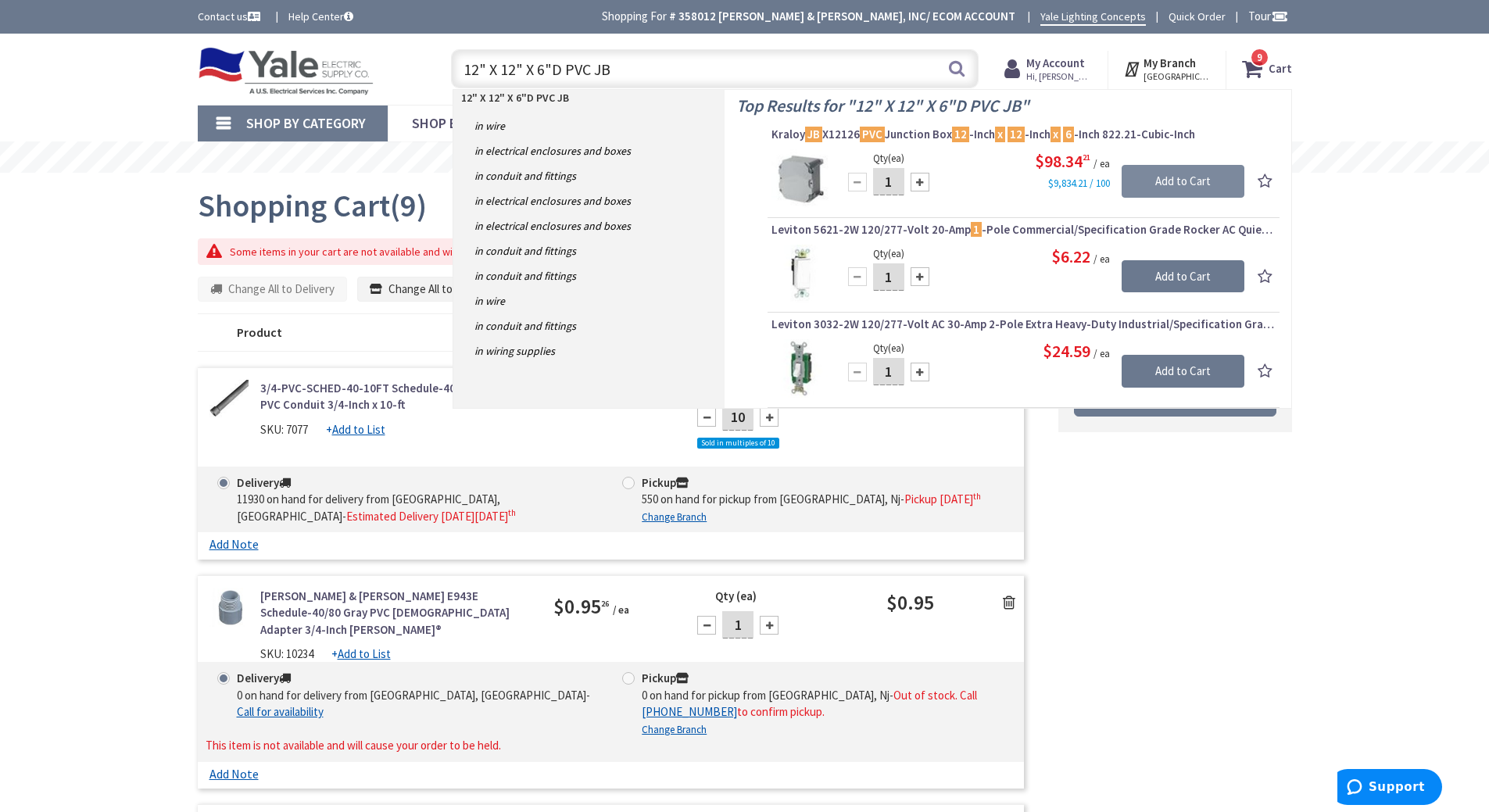
type input "12" X 12" X 6"D PVC JB"
click at [1185, 182] on input "Add to Cart" at bounding box center [1182, 181] width 123 height 33
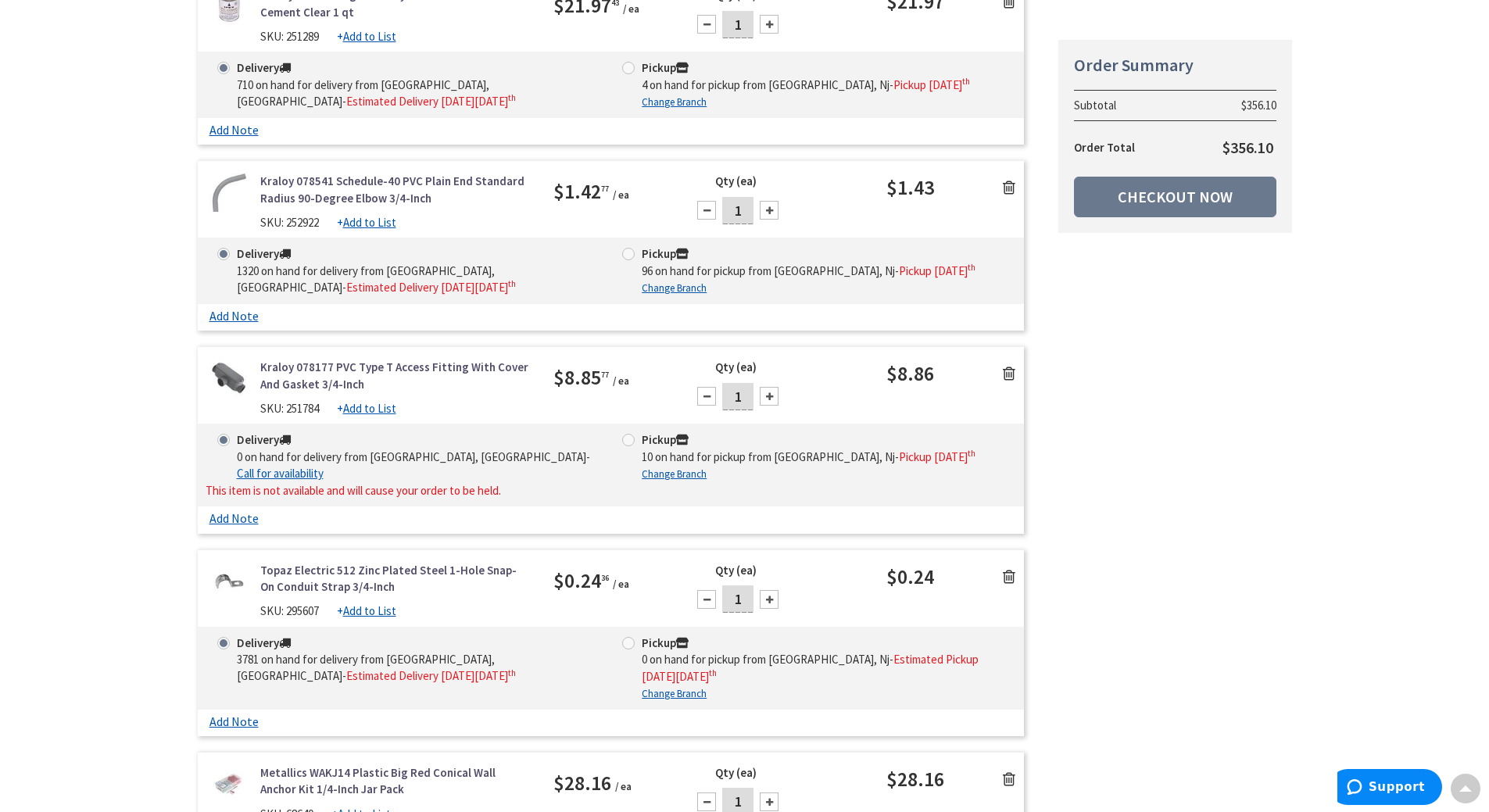
scroll to position [1484, 0]
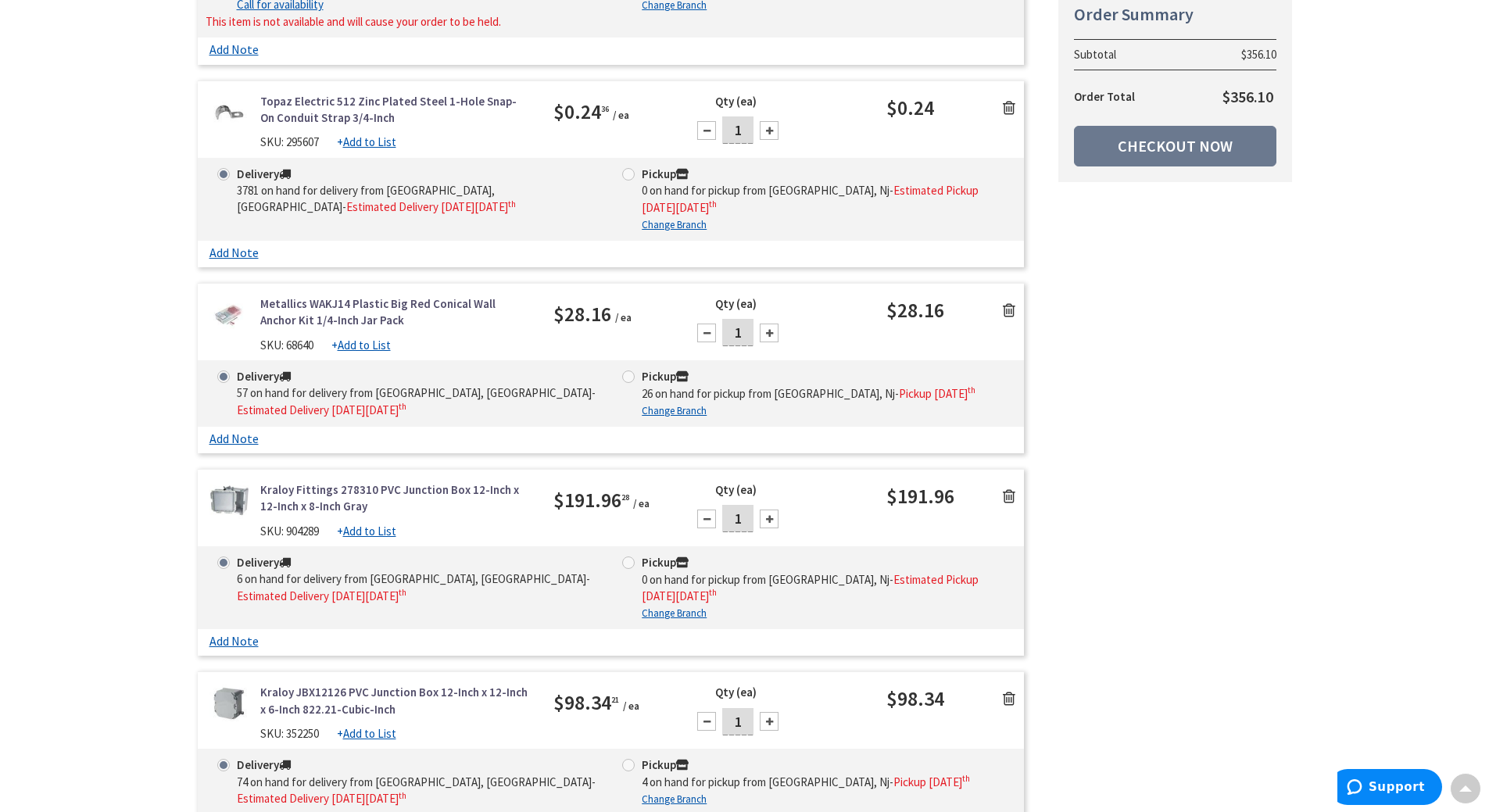
click at [1016, 488] on link at bounding box center [1009, 495] width 30 height 23
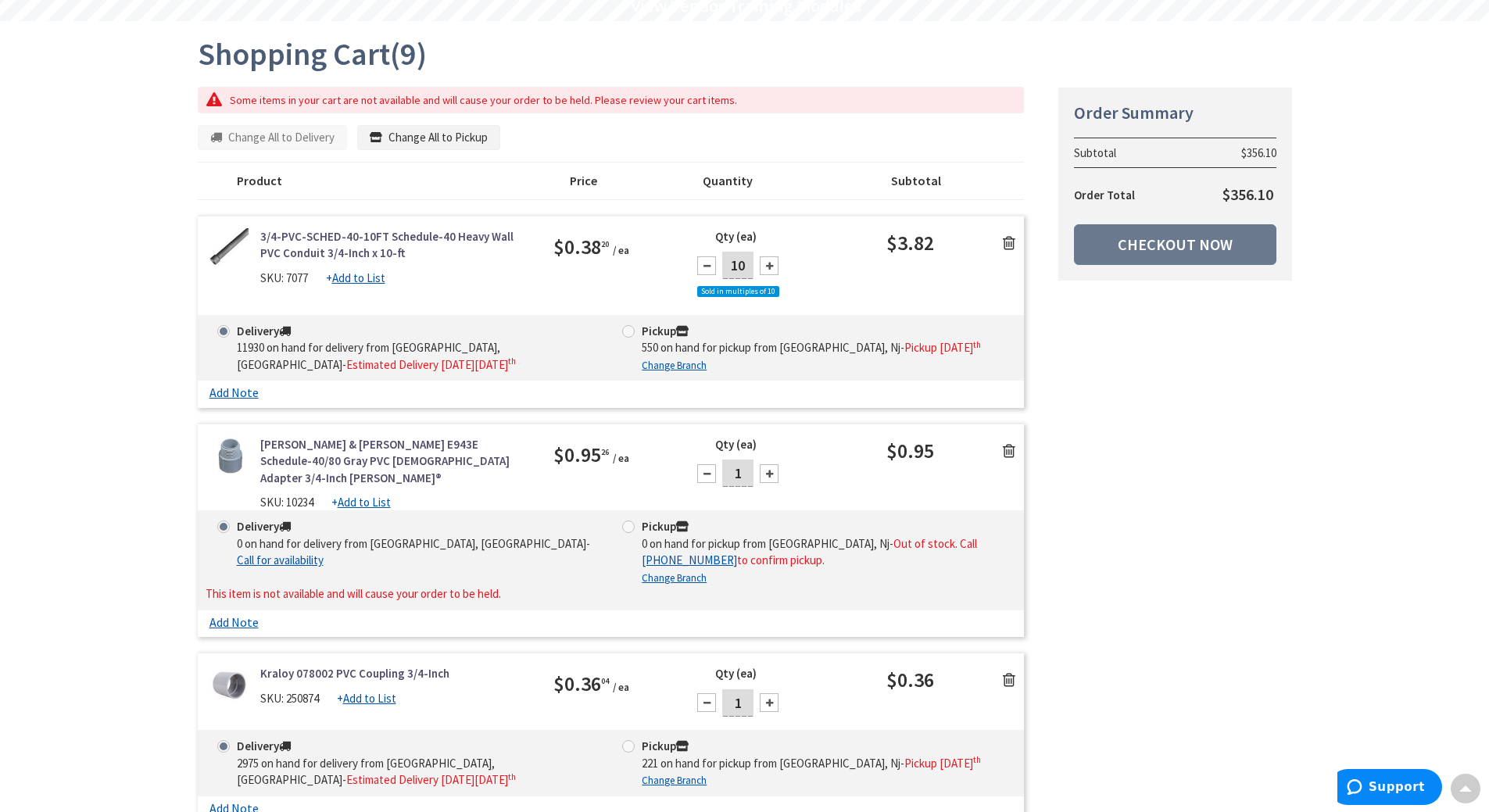
scroll to position [0, 0]
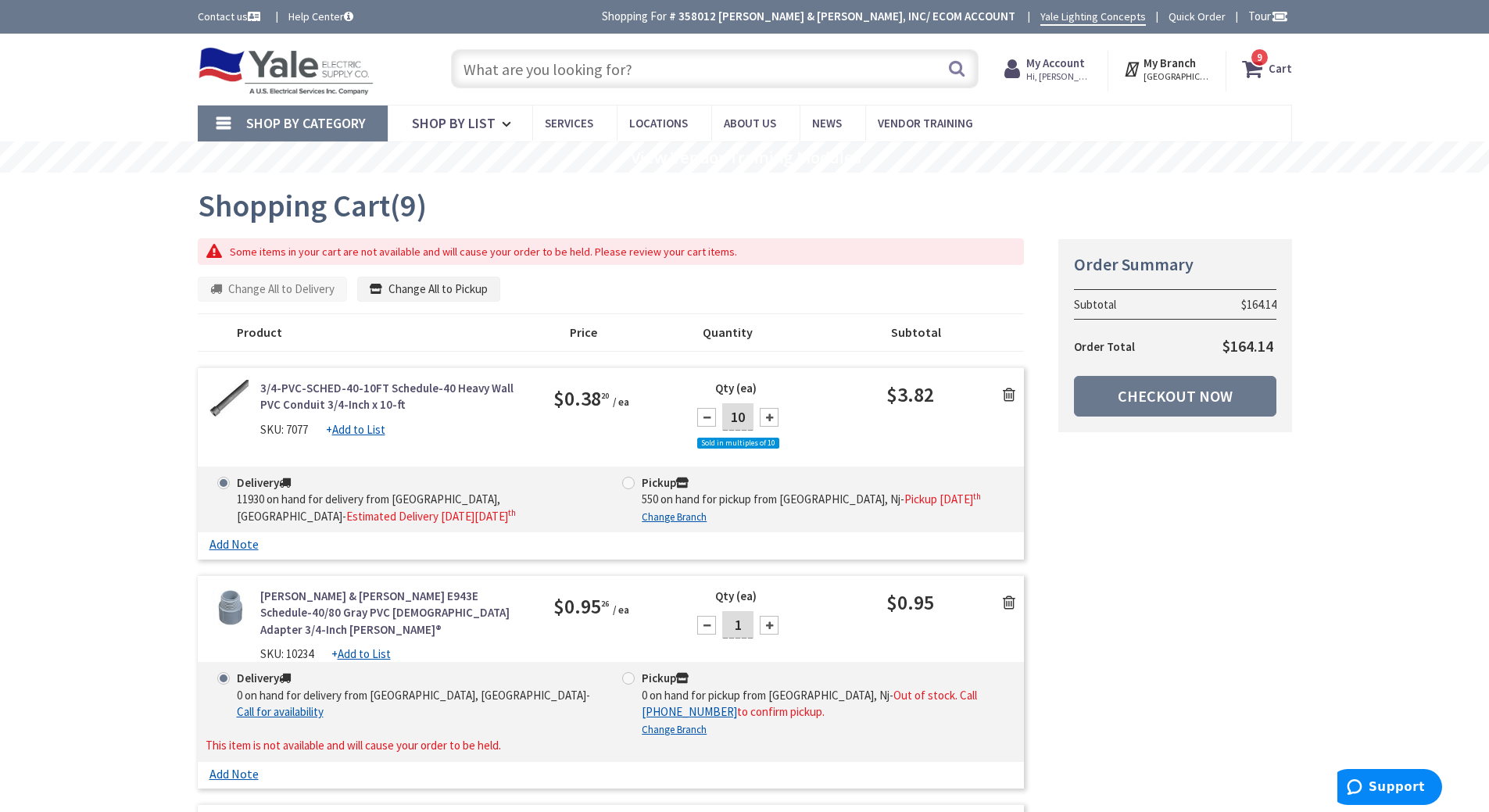
click at [511, 67] on input "text" at bounding box center [714, 69] width 527 height 39
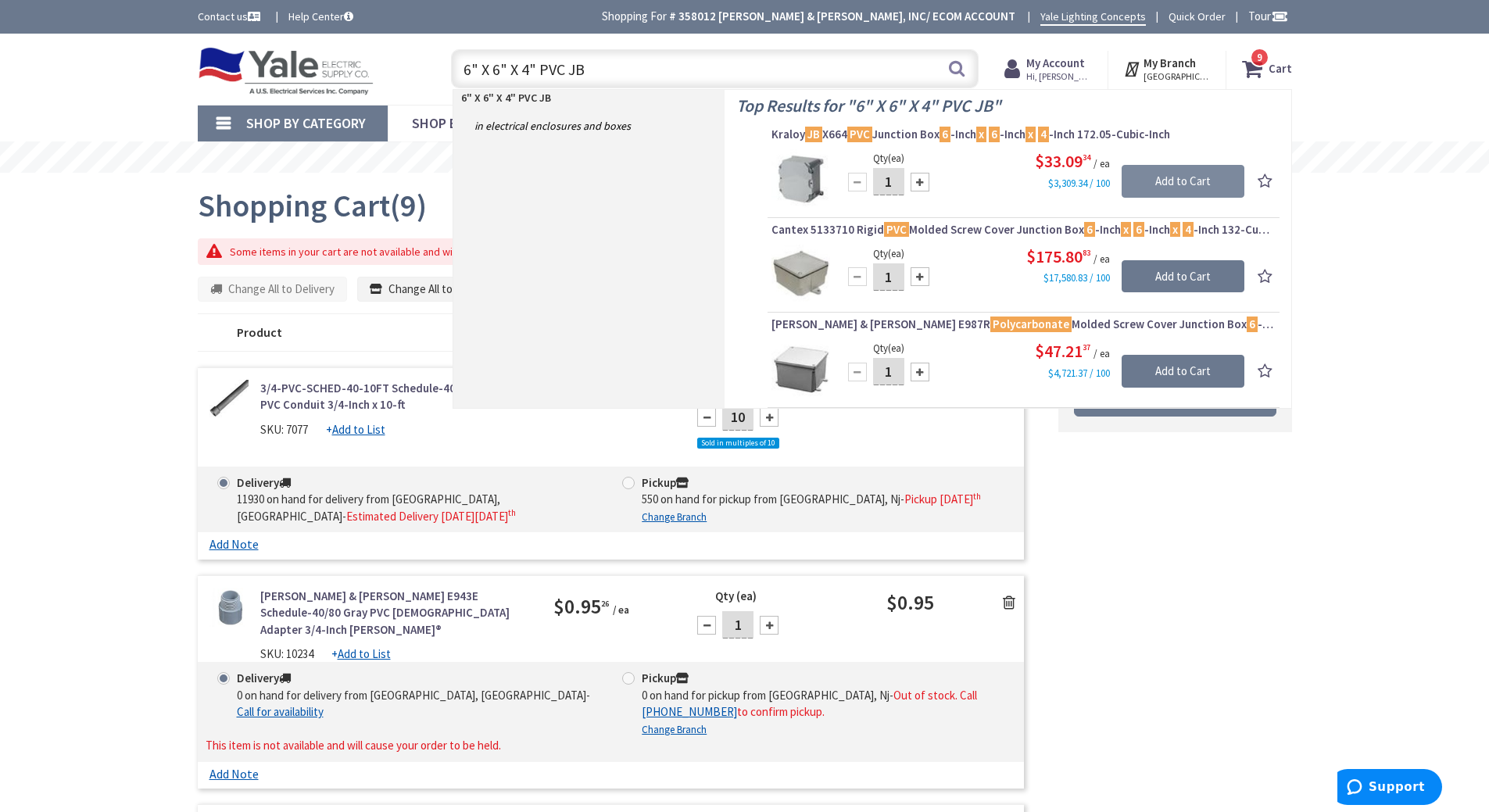
type input "6" X 6" X 4" PVC JB"
click at [1180, 180] on input "Add to Cart" at bounding box center [1182, 181] width 123 height 33
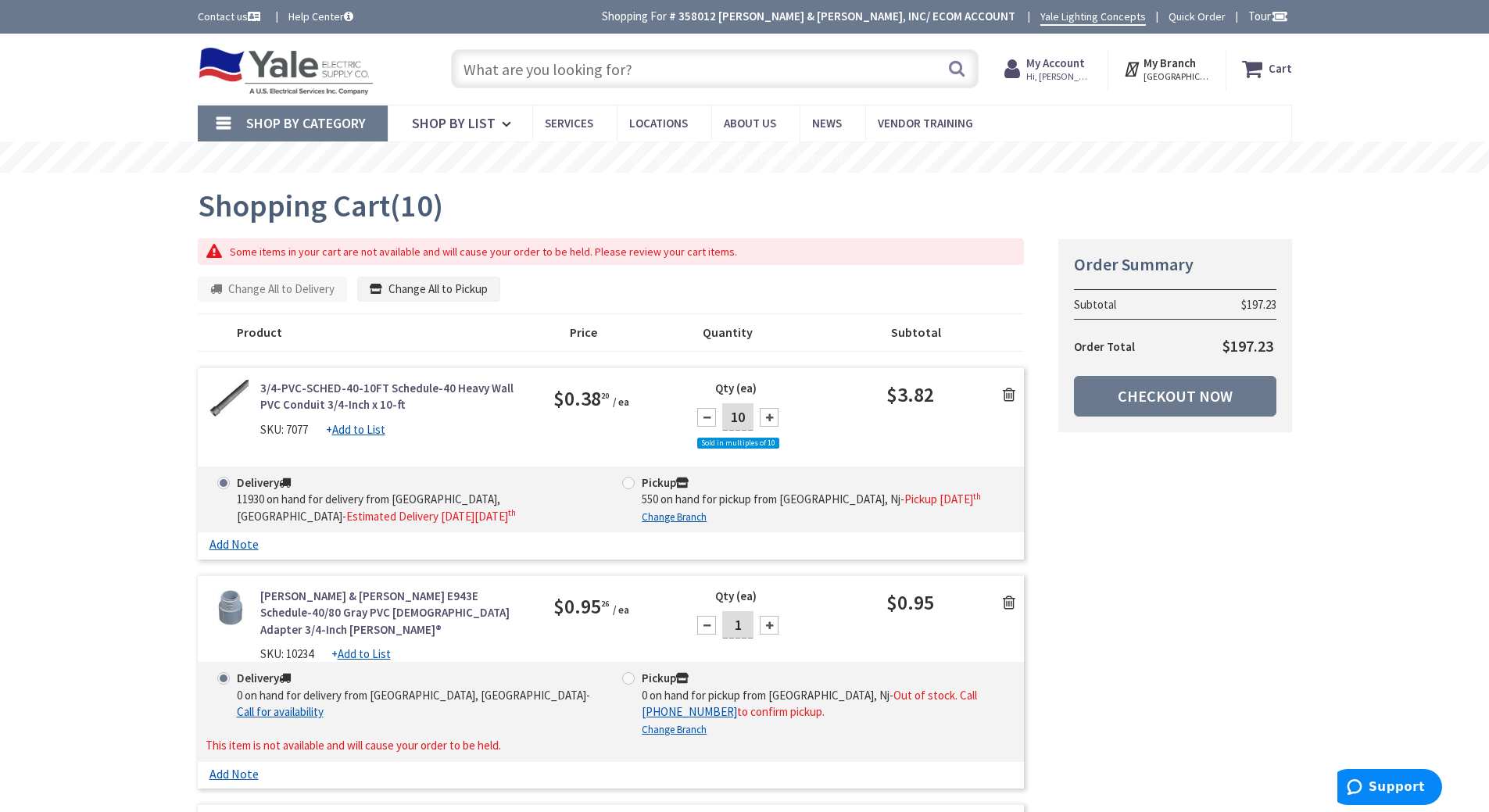
click at [487, 73] on input "text" at bounding box center [714, 69] width 527 height 39
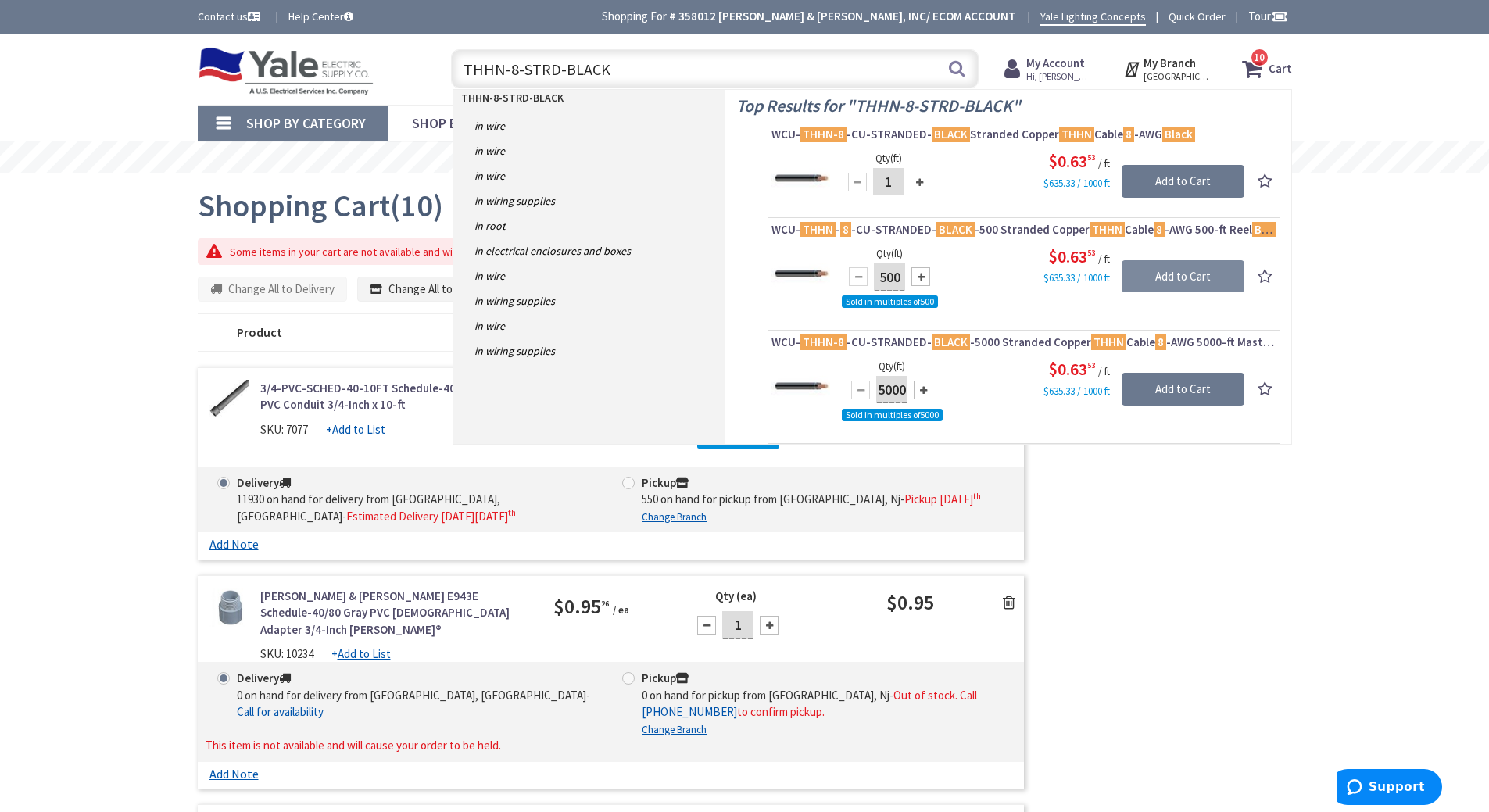
type input "THHN-8-STRD-BLACK"
click at [1218, 260] on input "Add to Cart" at bounding box center [1182, 276] width 123 height 33
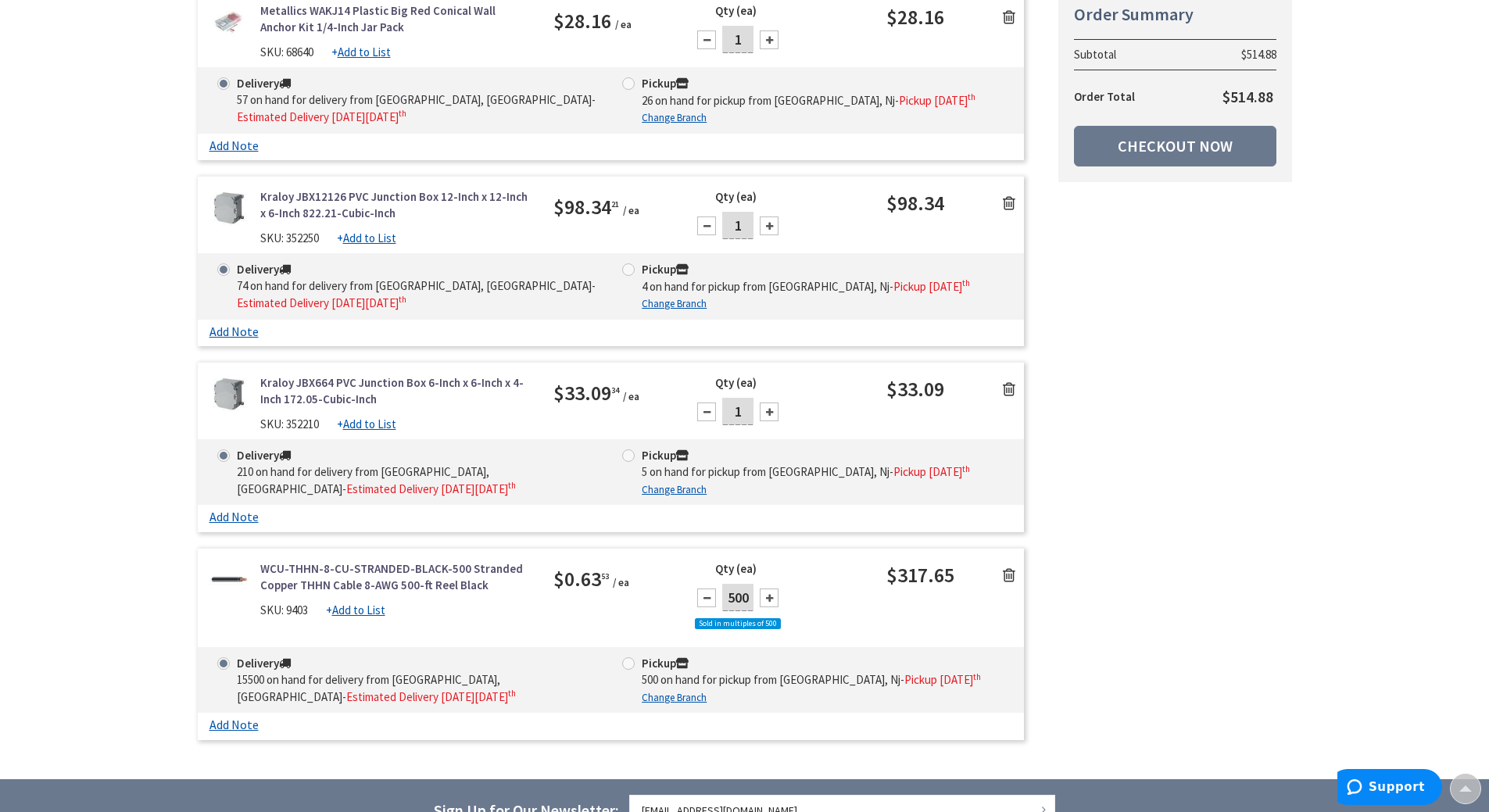
click at [1016, 562] on link at bounding box center [1009, 574] width 30 height 23
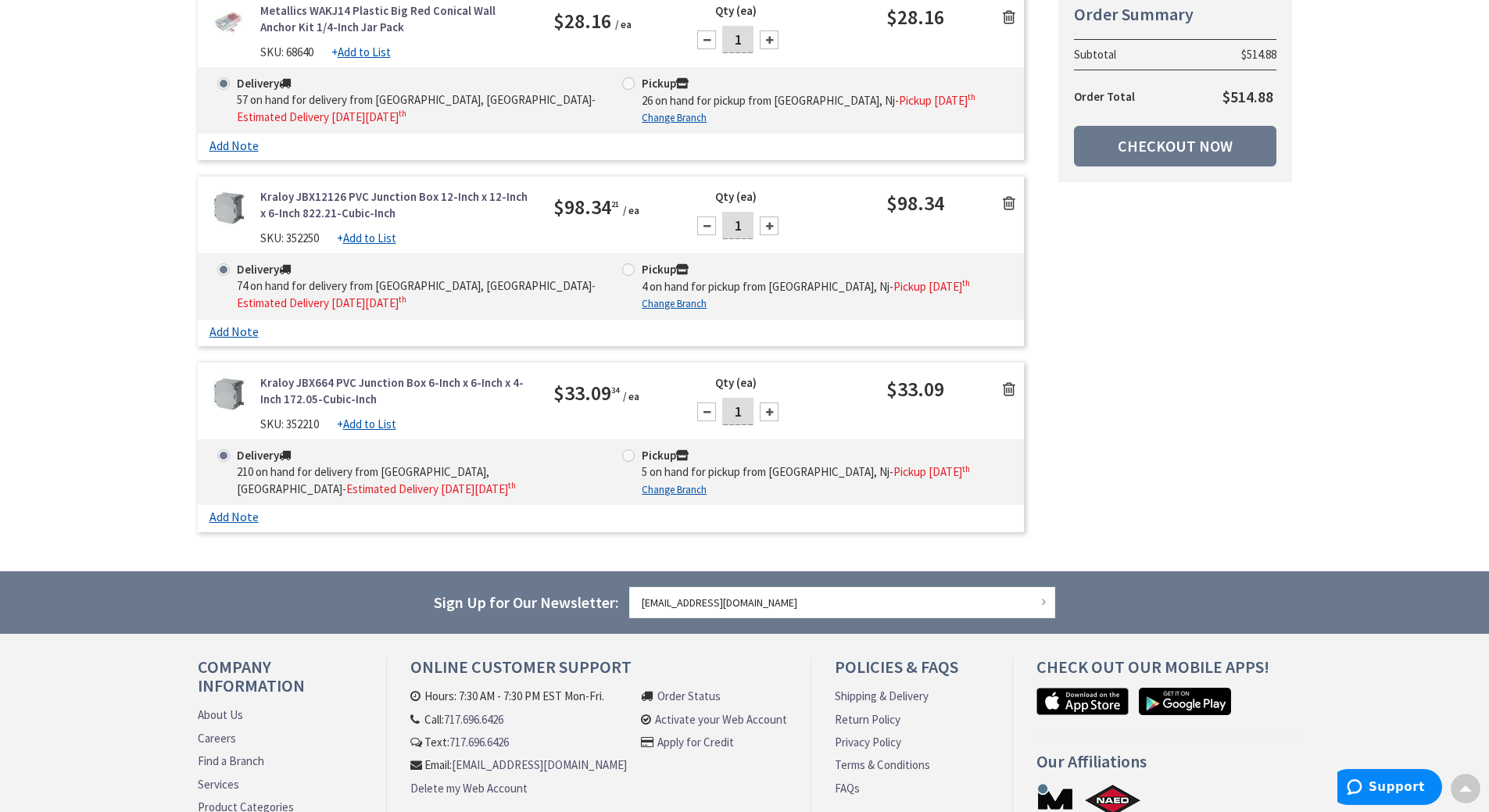
click at [1008, 382] on icon at bounding box center [1009, 389] width 13 height 15
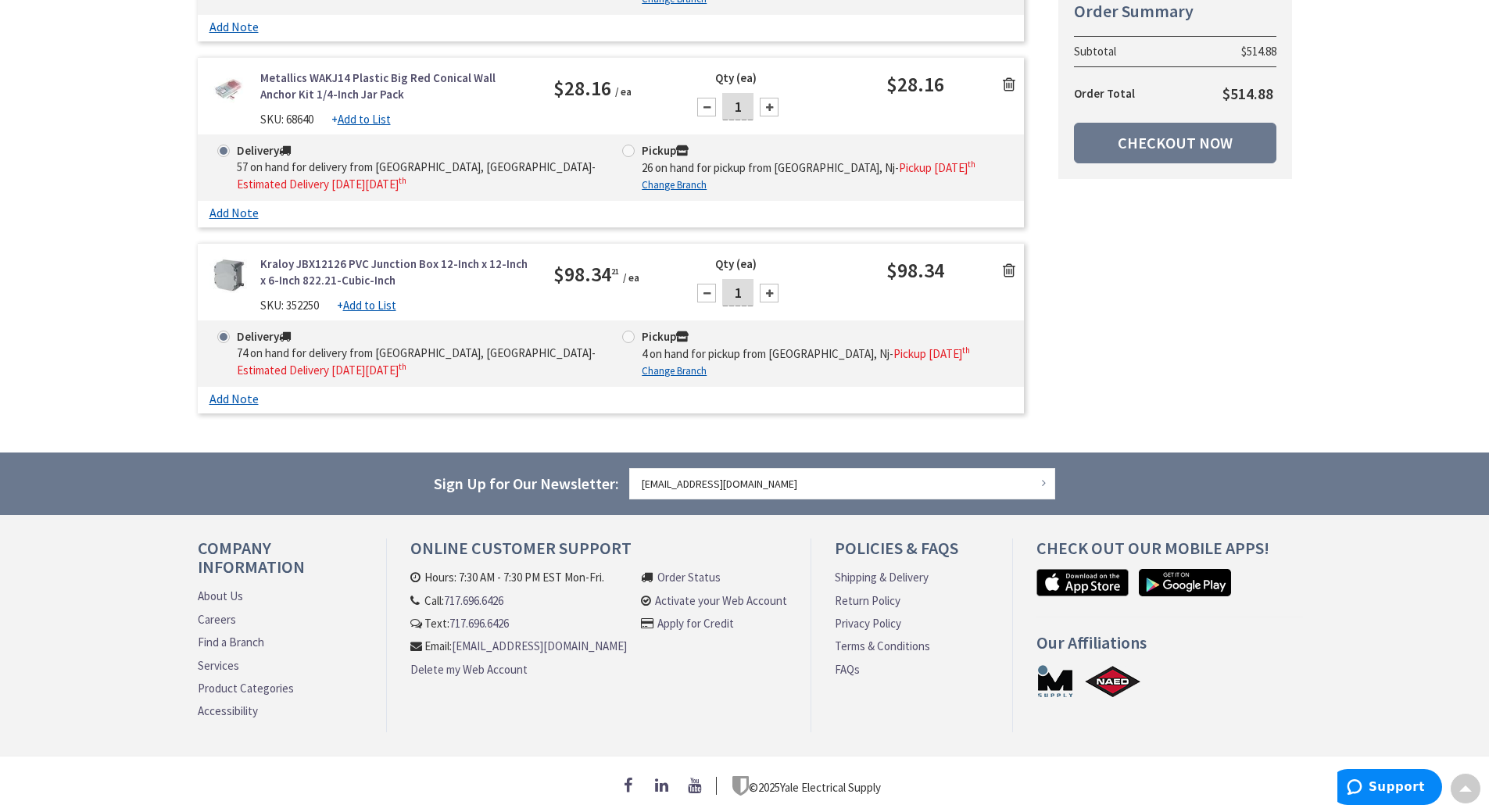
scroll to position [1707, 0]
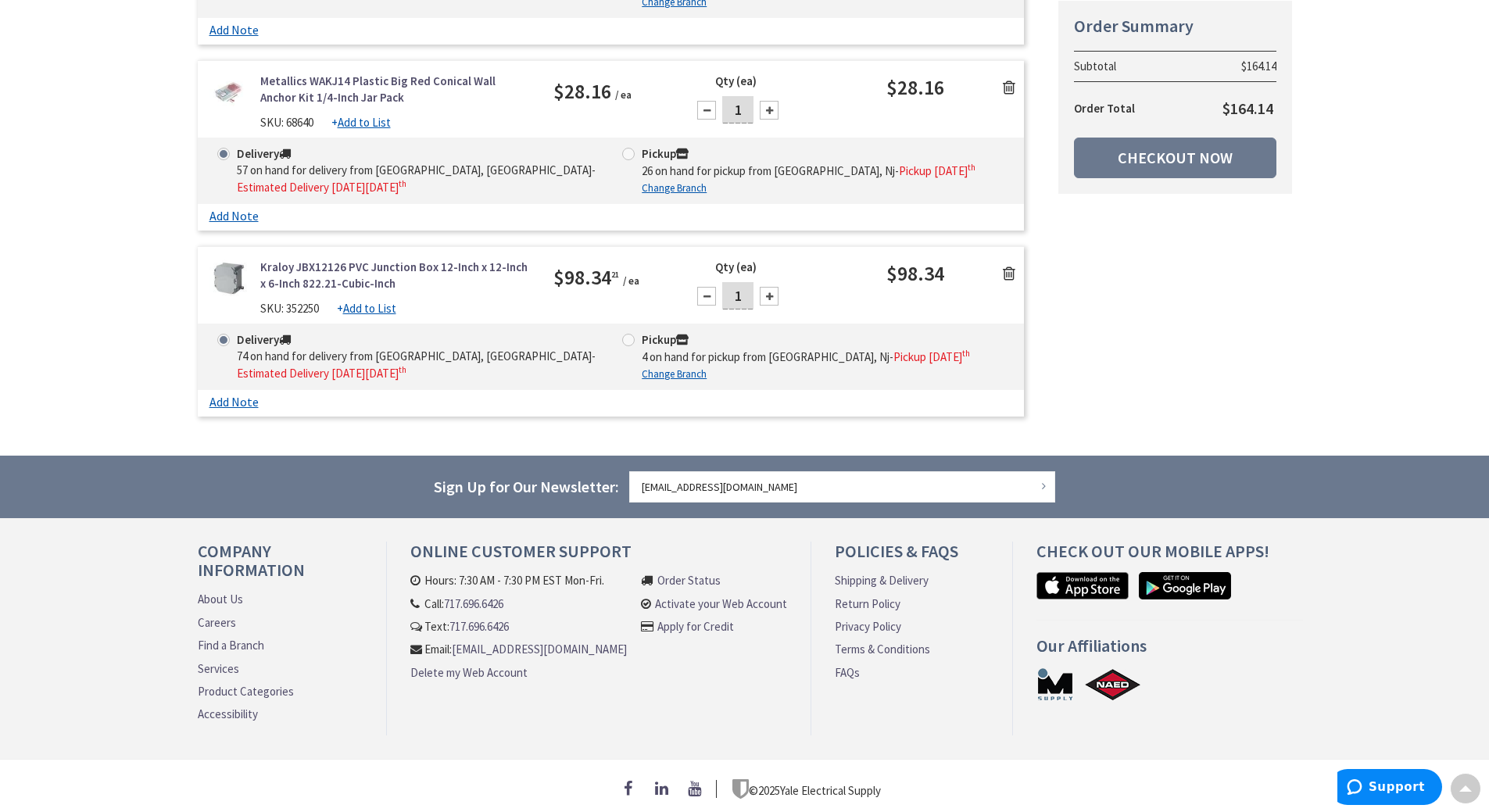
click at [1004, 266] on icon at bounding box center [1009, 274] width 13 height 15
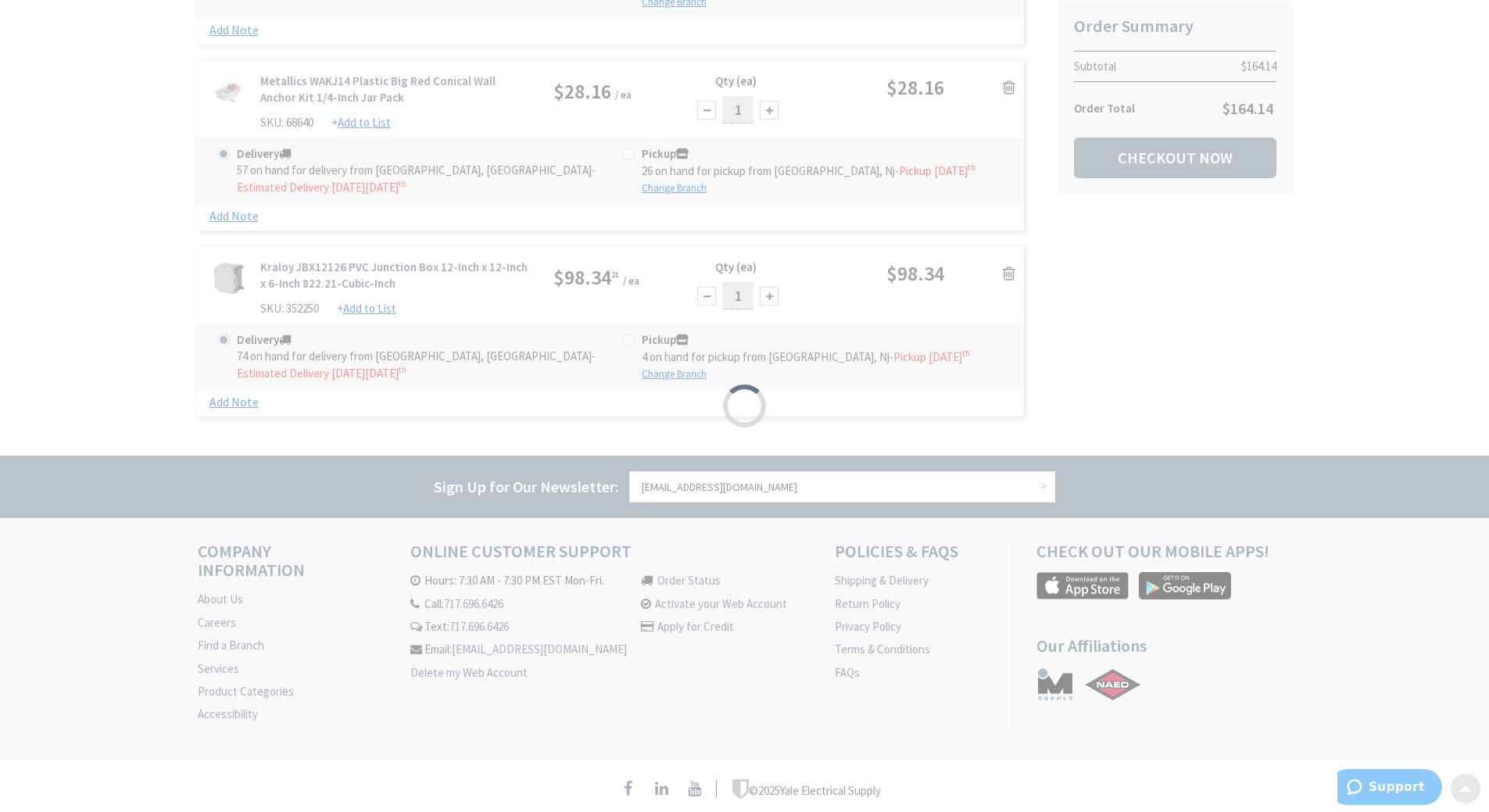
scroll to position [1521, 0]
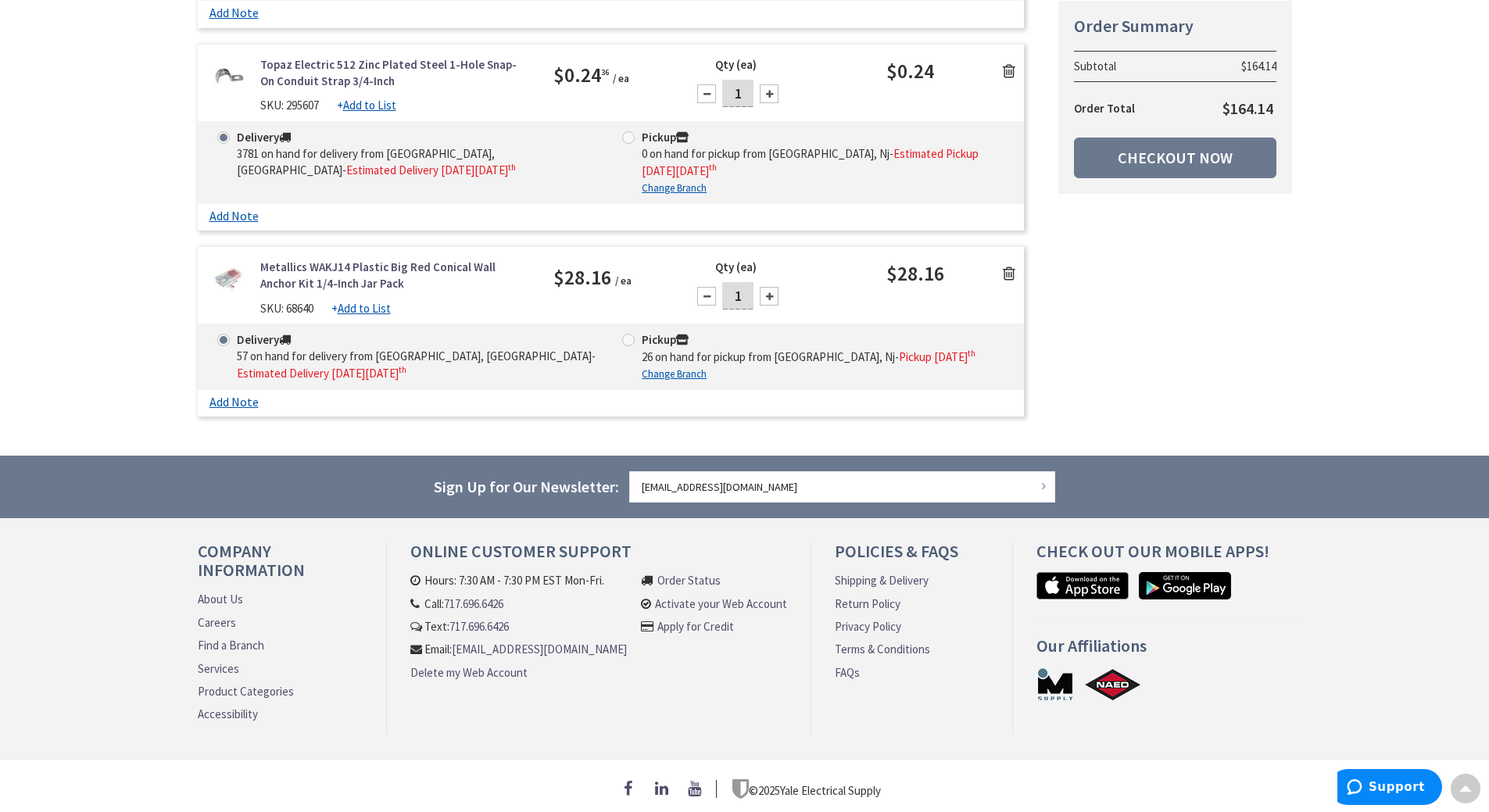
click at [1007, 266] on icon at bounding box center [1009, 274] width 13 height 15
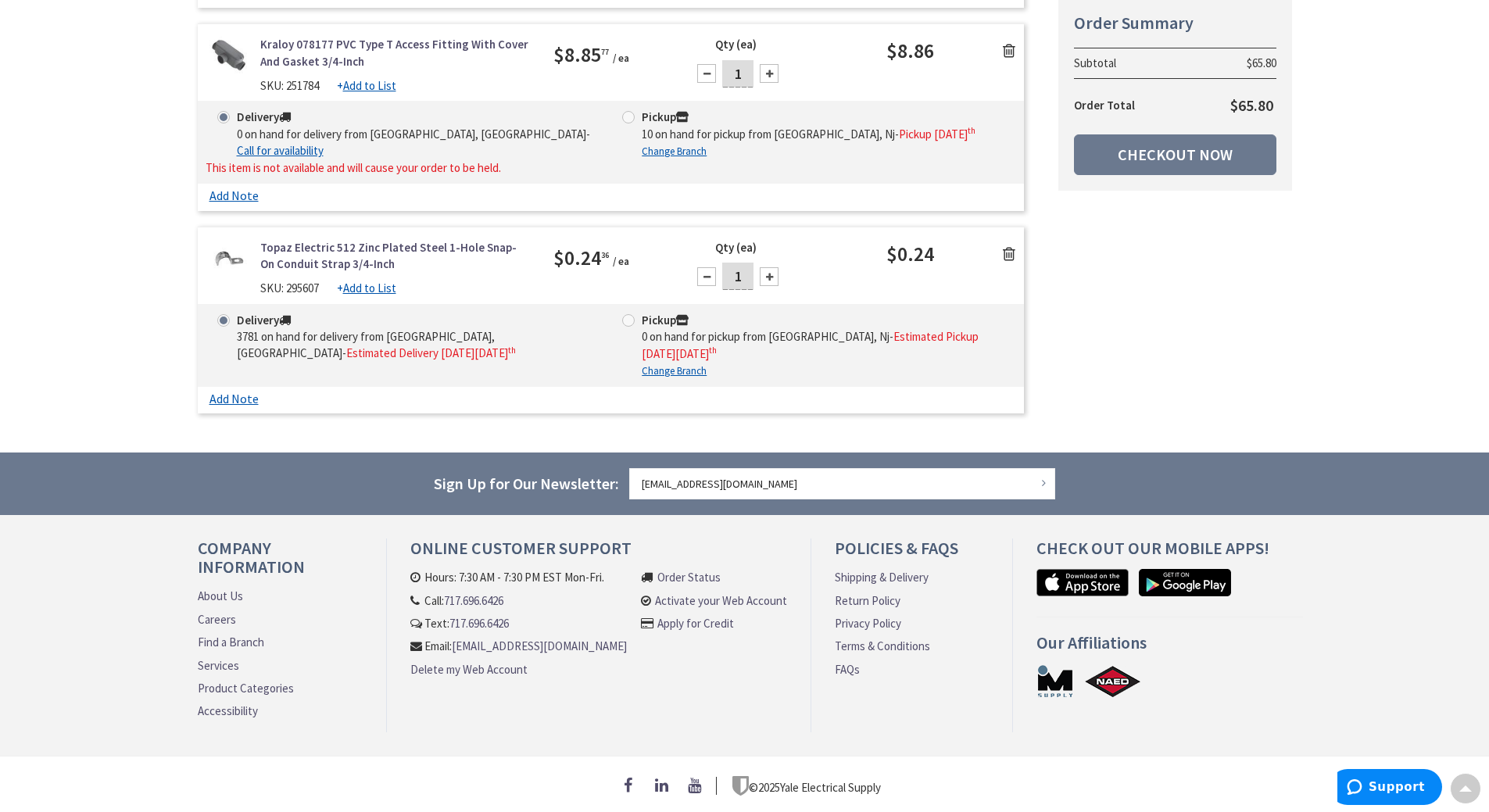
scroll to position [1335, 0]
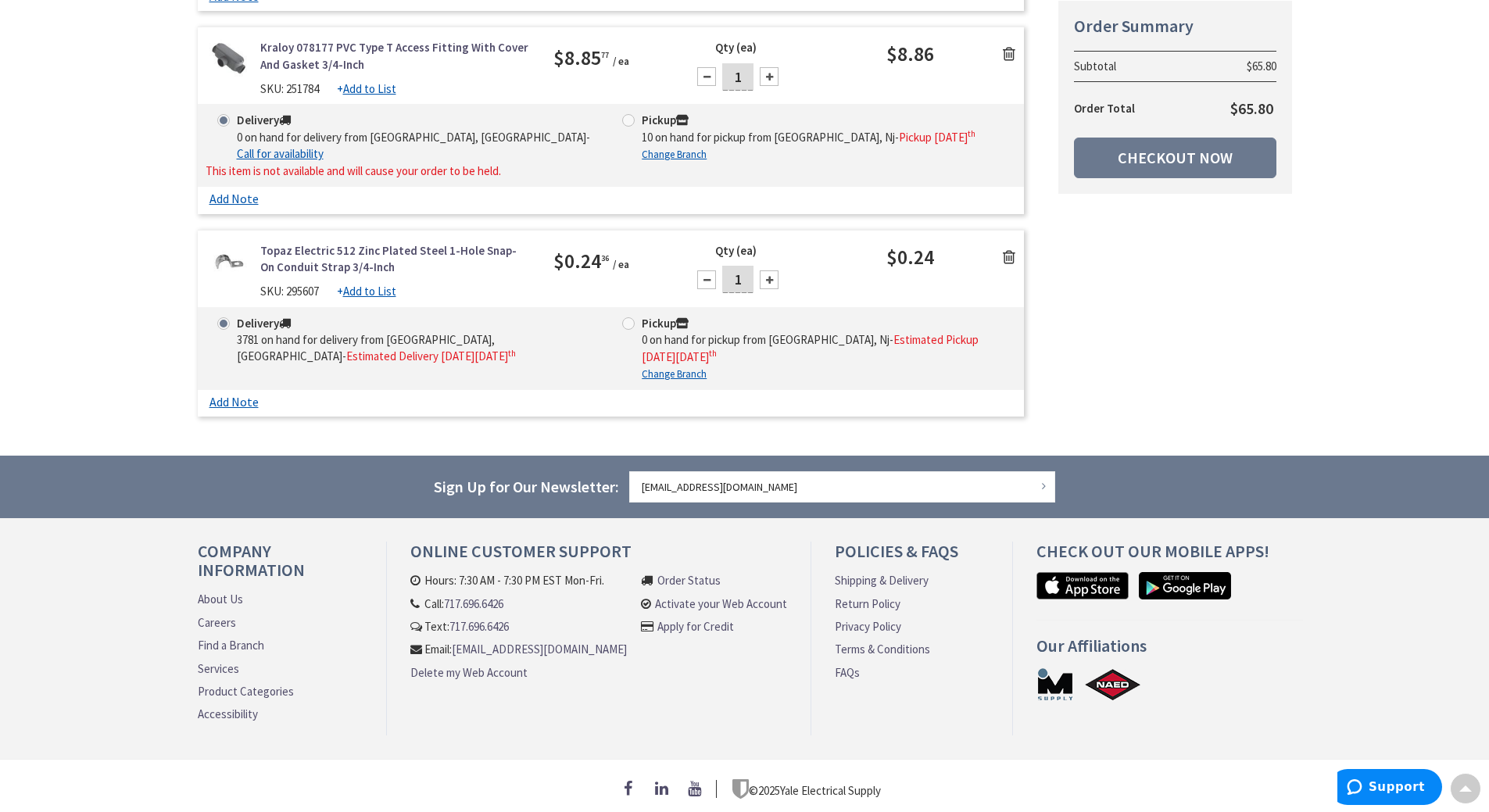
click at [1007, 262] on div "Topaz Electric 512 Zinc Plated Steel 1-Hole Snap-On Conduit Strap 3/4-Inch SKU:…" at bounding box center [612, 274] width 827 height 65
click at [1009, 250] on icon at bounding box center [1009, 257] width 13 height 15
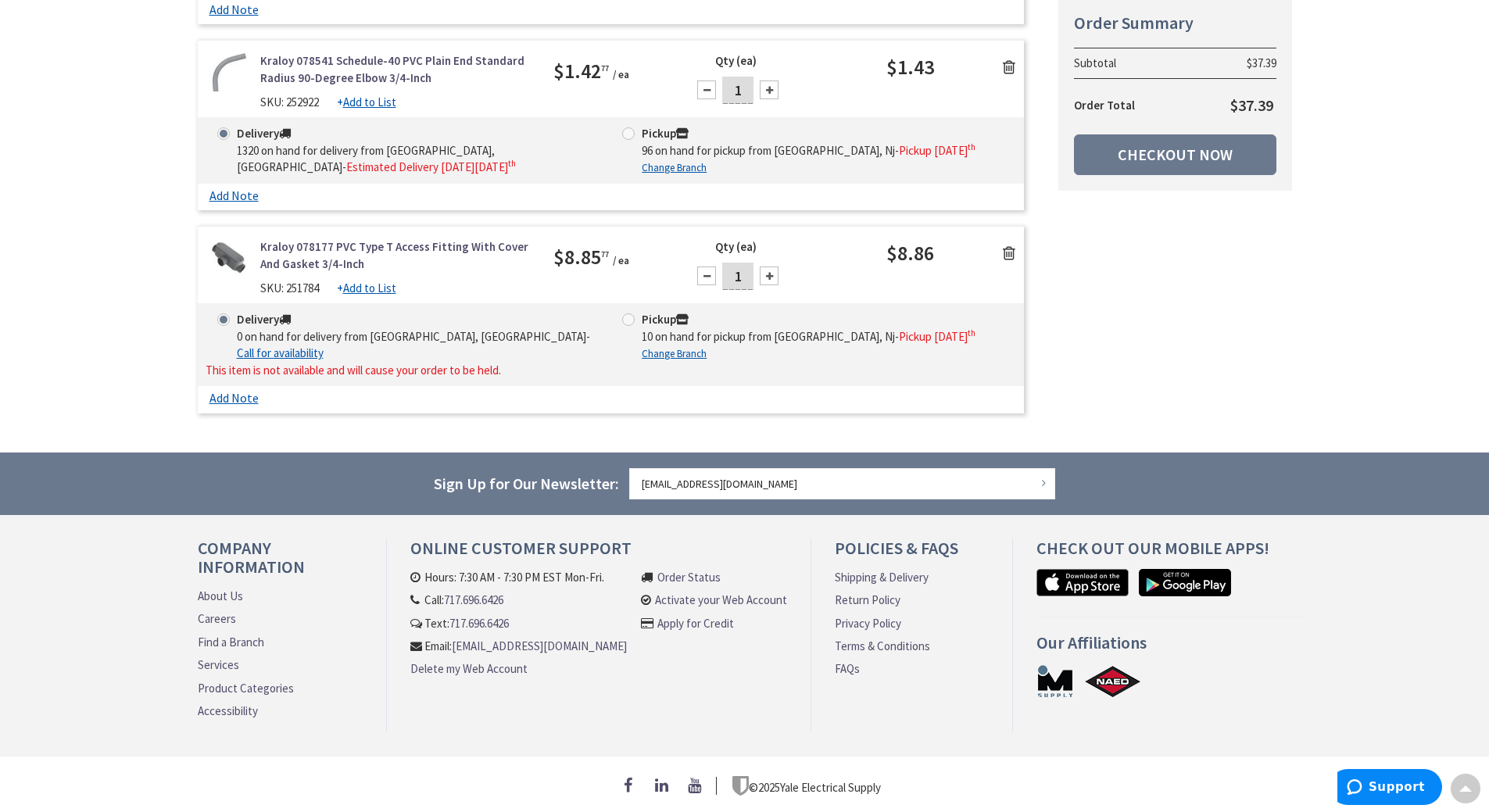
scroll to position [1133, 0]
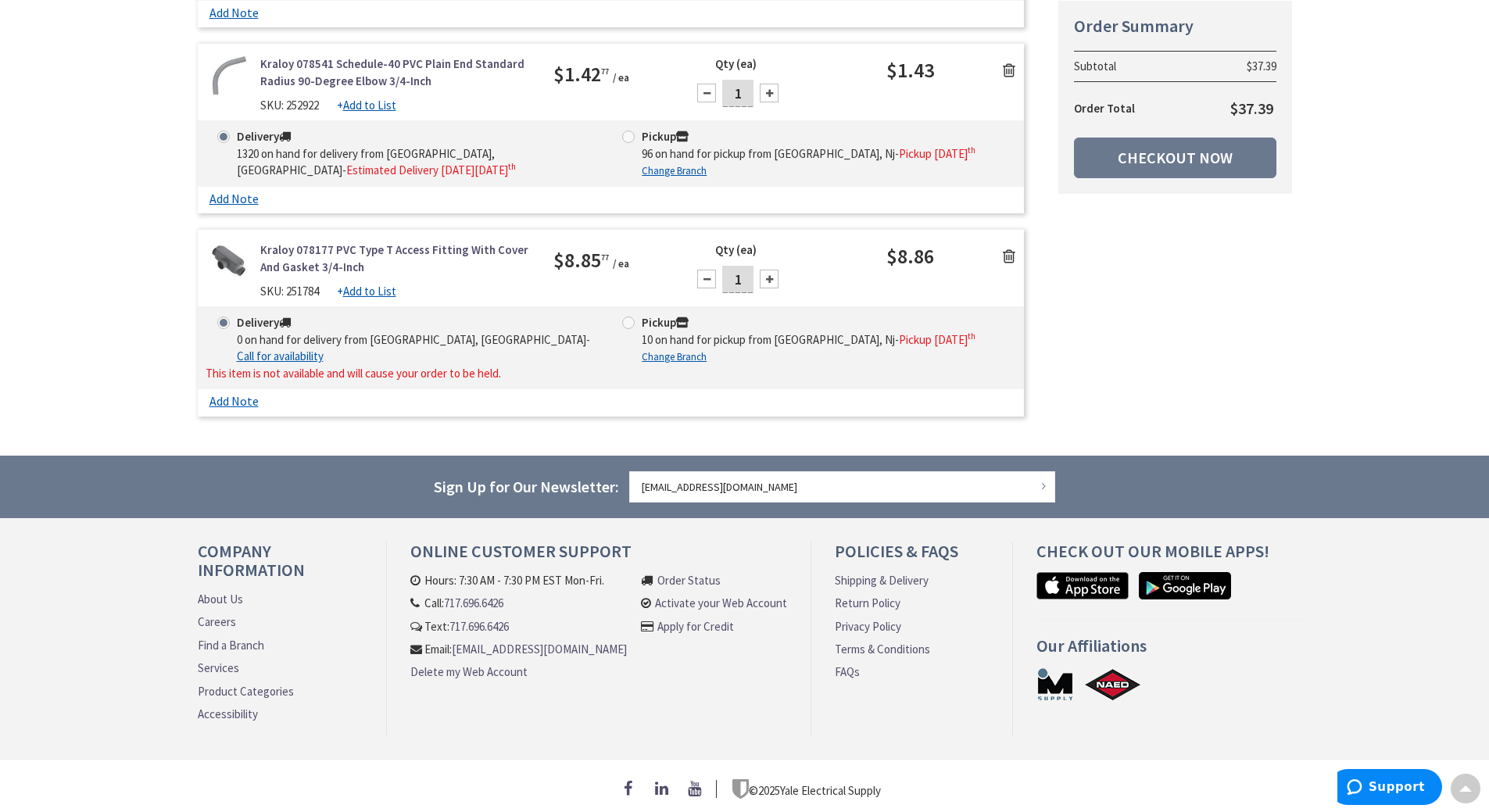
click at [1015, 249] on icon at bounding box center [1009, 256] width 13 height 15
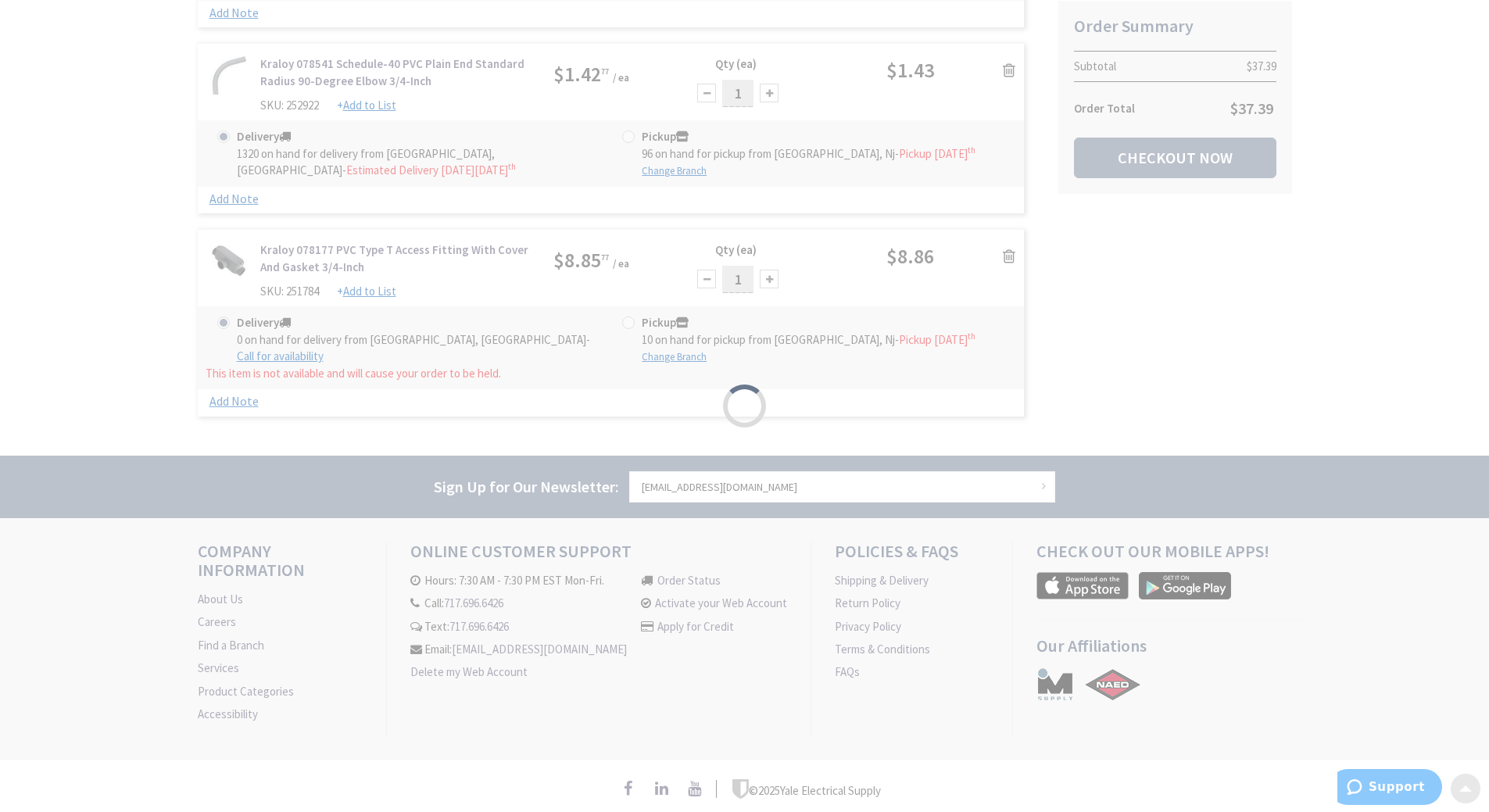
scroll to position [929, 0]
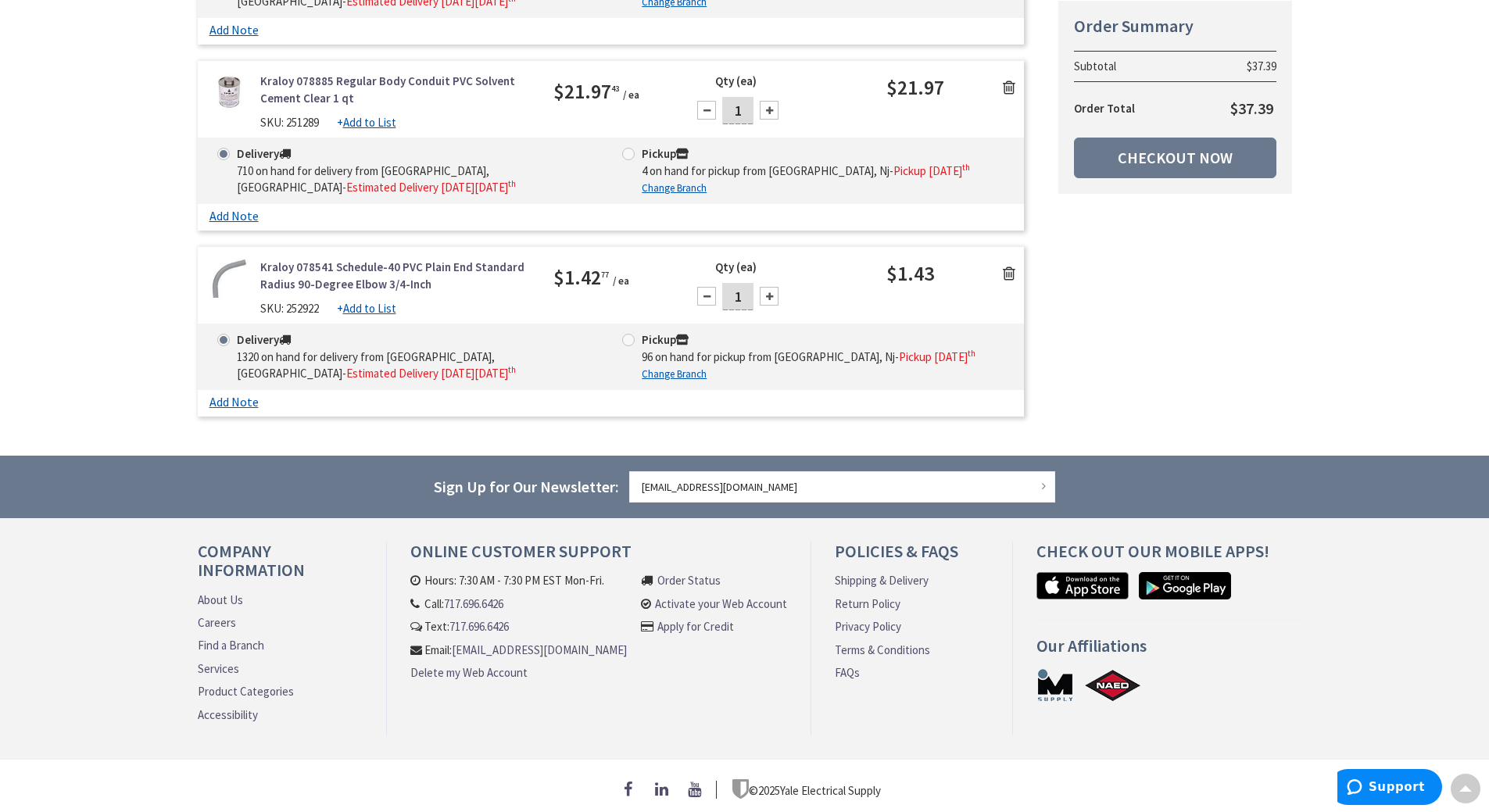
click at [1010, 266] on icon at bounding box center [1009, 274] width 13 height 15
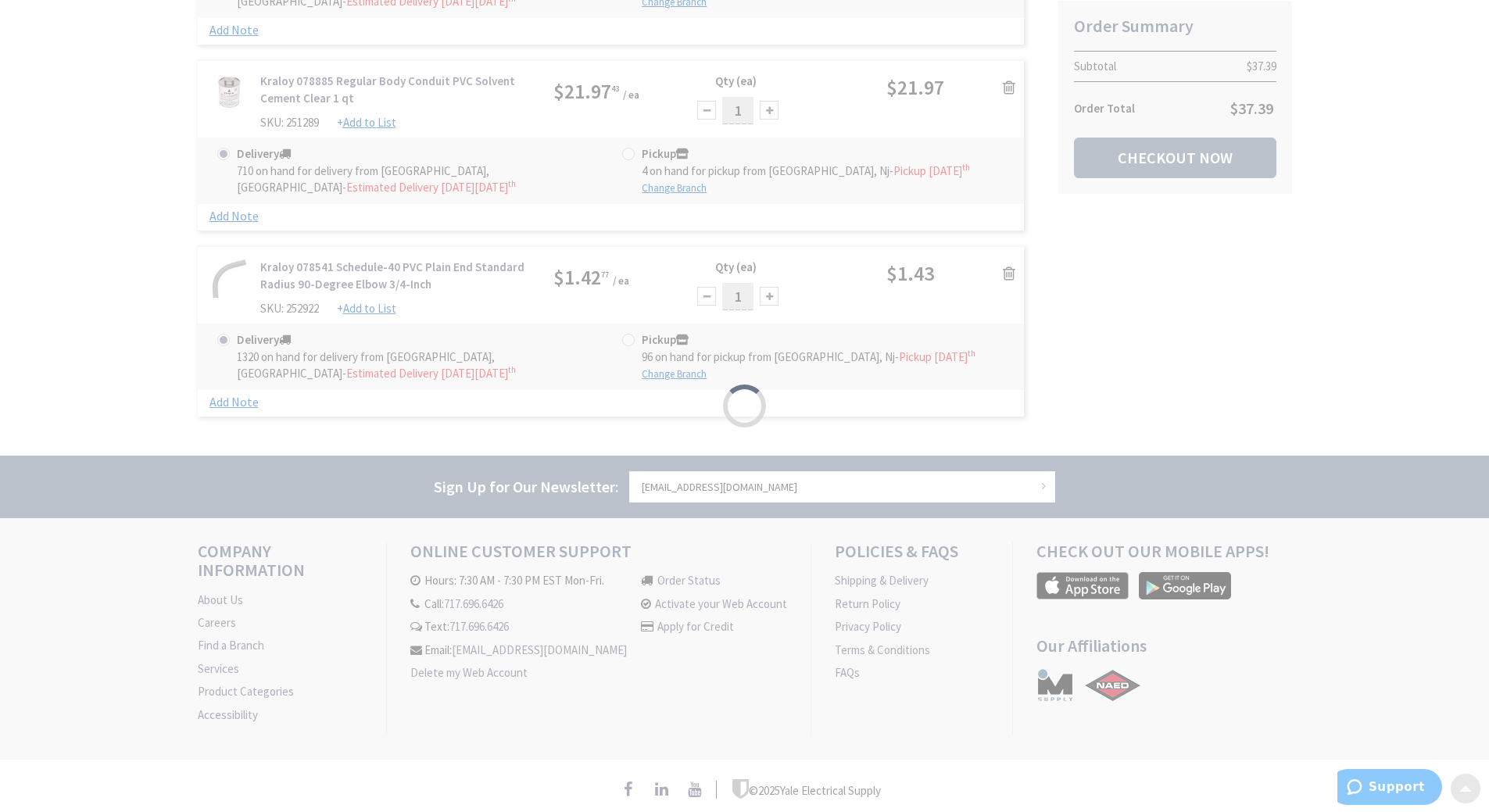
scroll to position [743, 0]
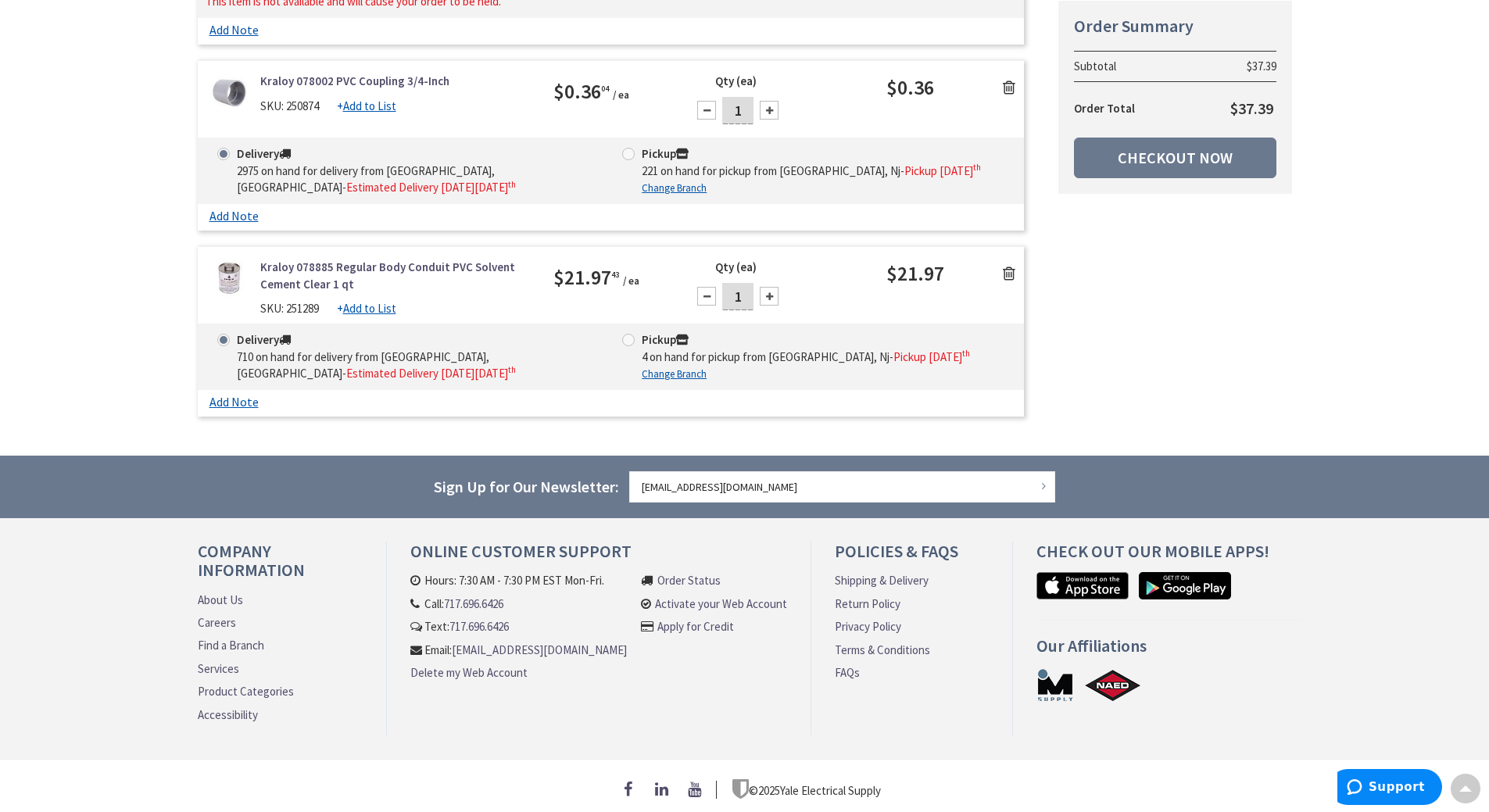
click at [1010, 266] on icon at bounding box center [1009, 274] width 13 height 15
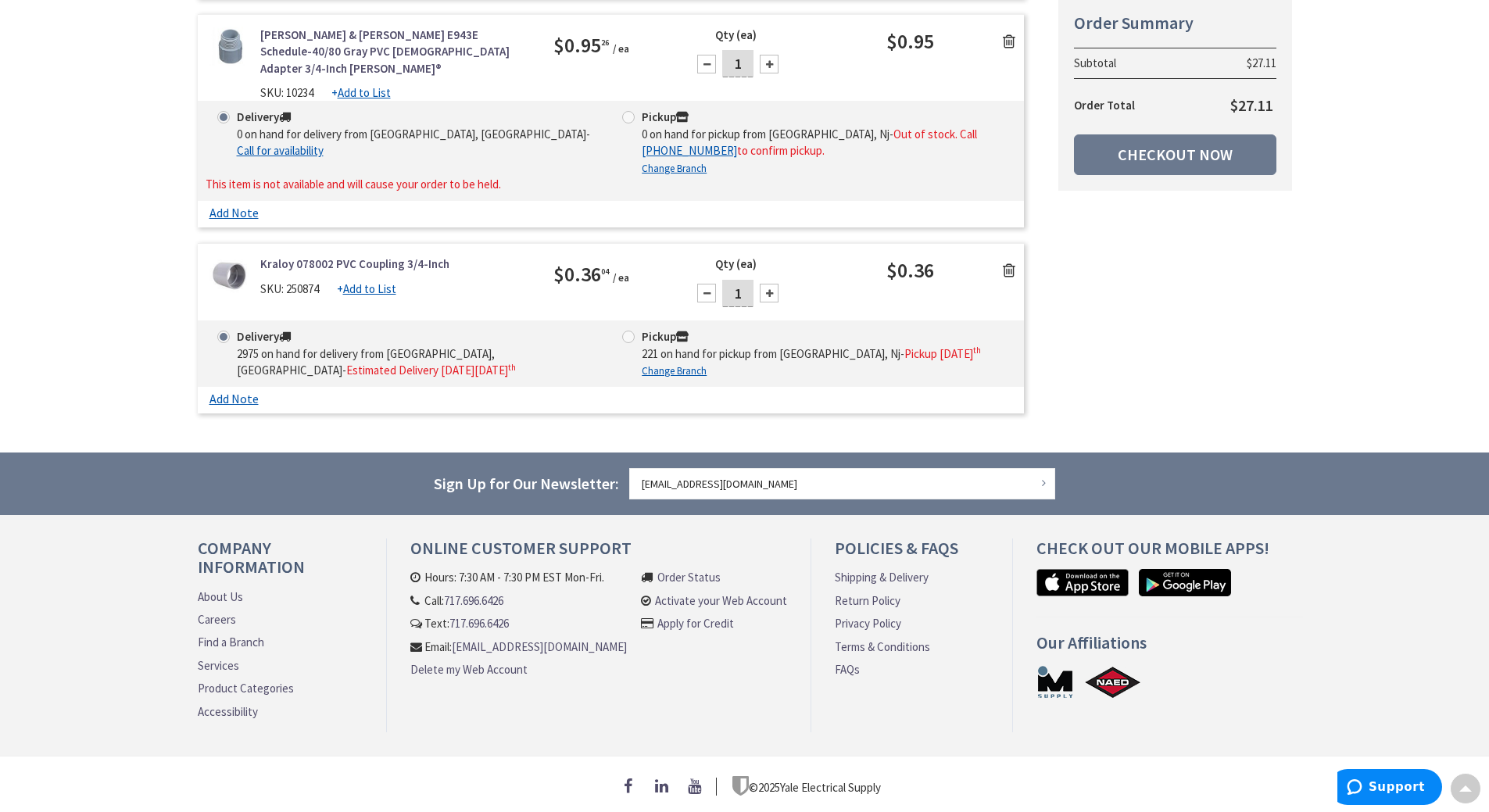
scroll to position [558, 0]
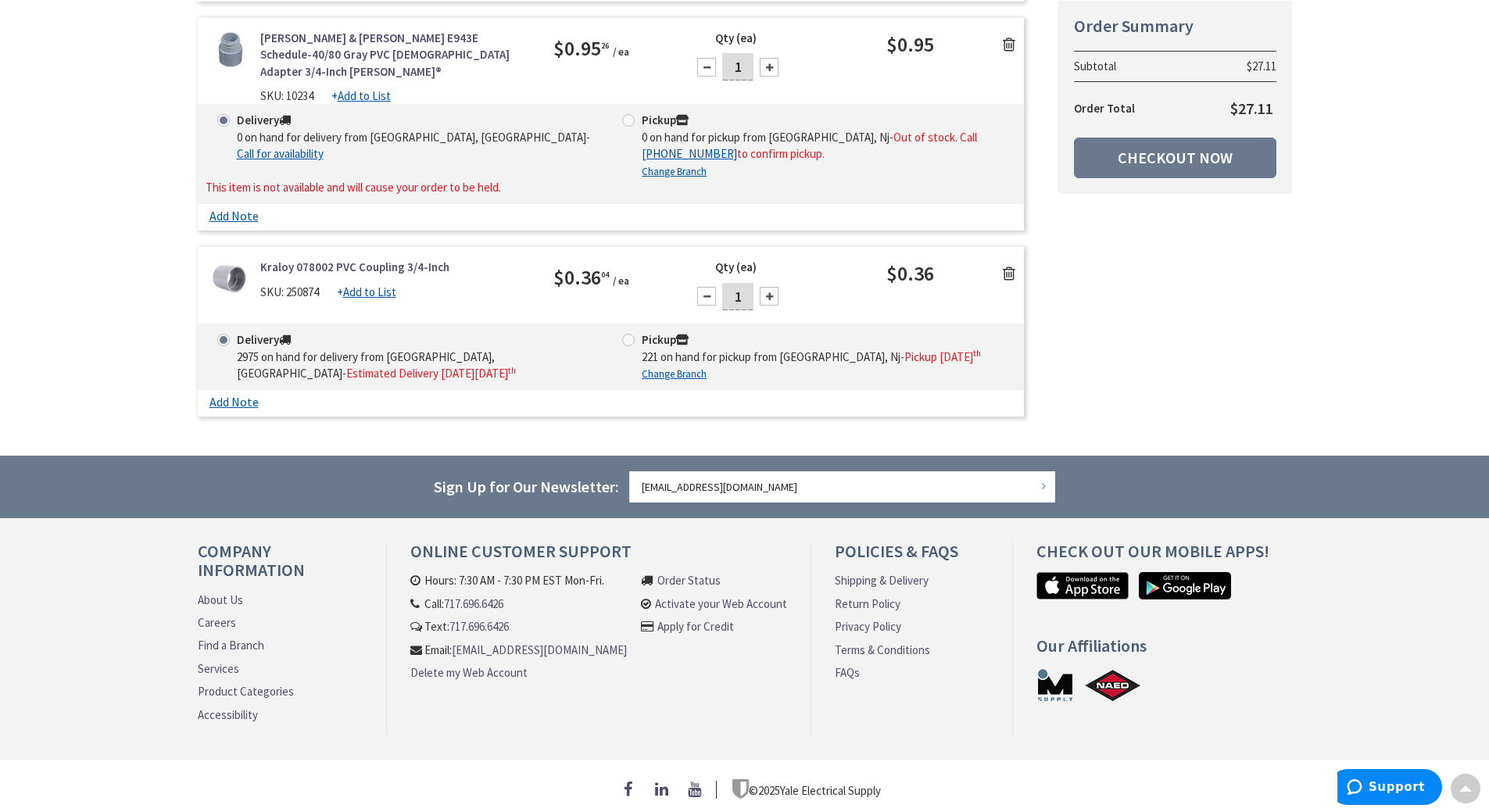
click at [1010, 266] on icon at bounding box center [1009, 274] width 13 height 15
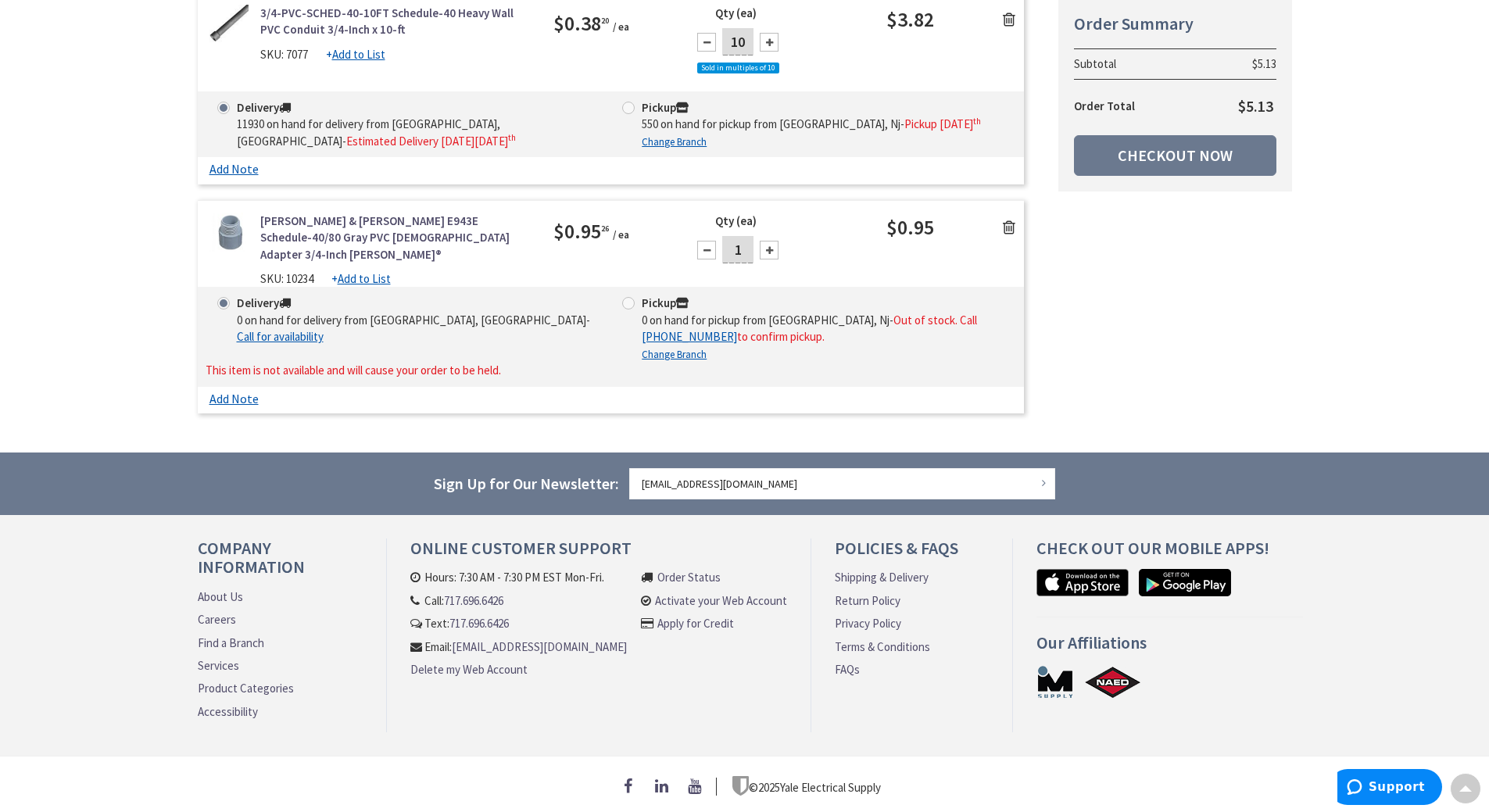
scroll to position [373, 0]
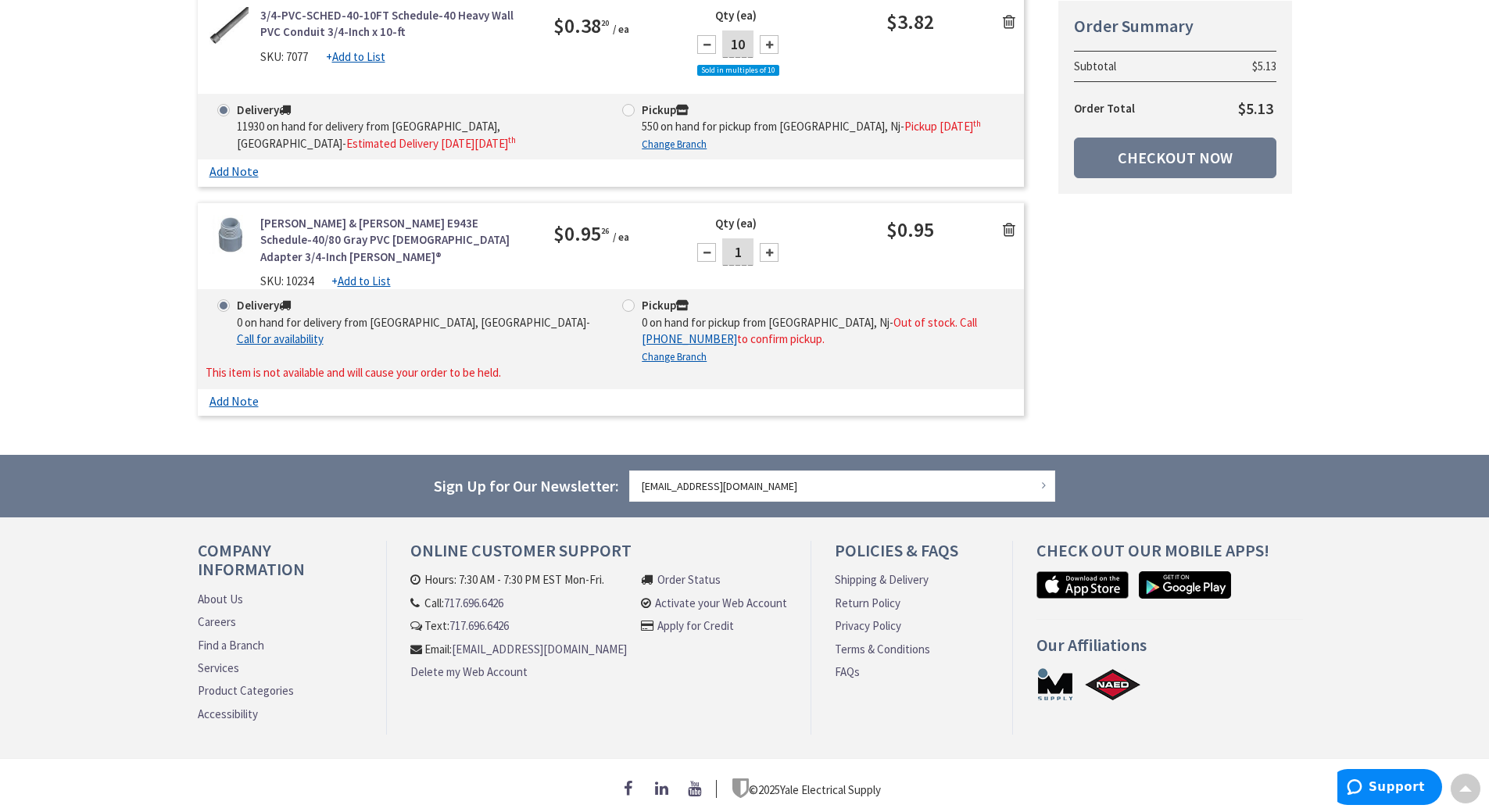
click at [1008, 230] on icon at bounding box center [1009, 230] width 13 height 15
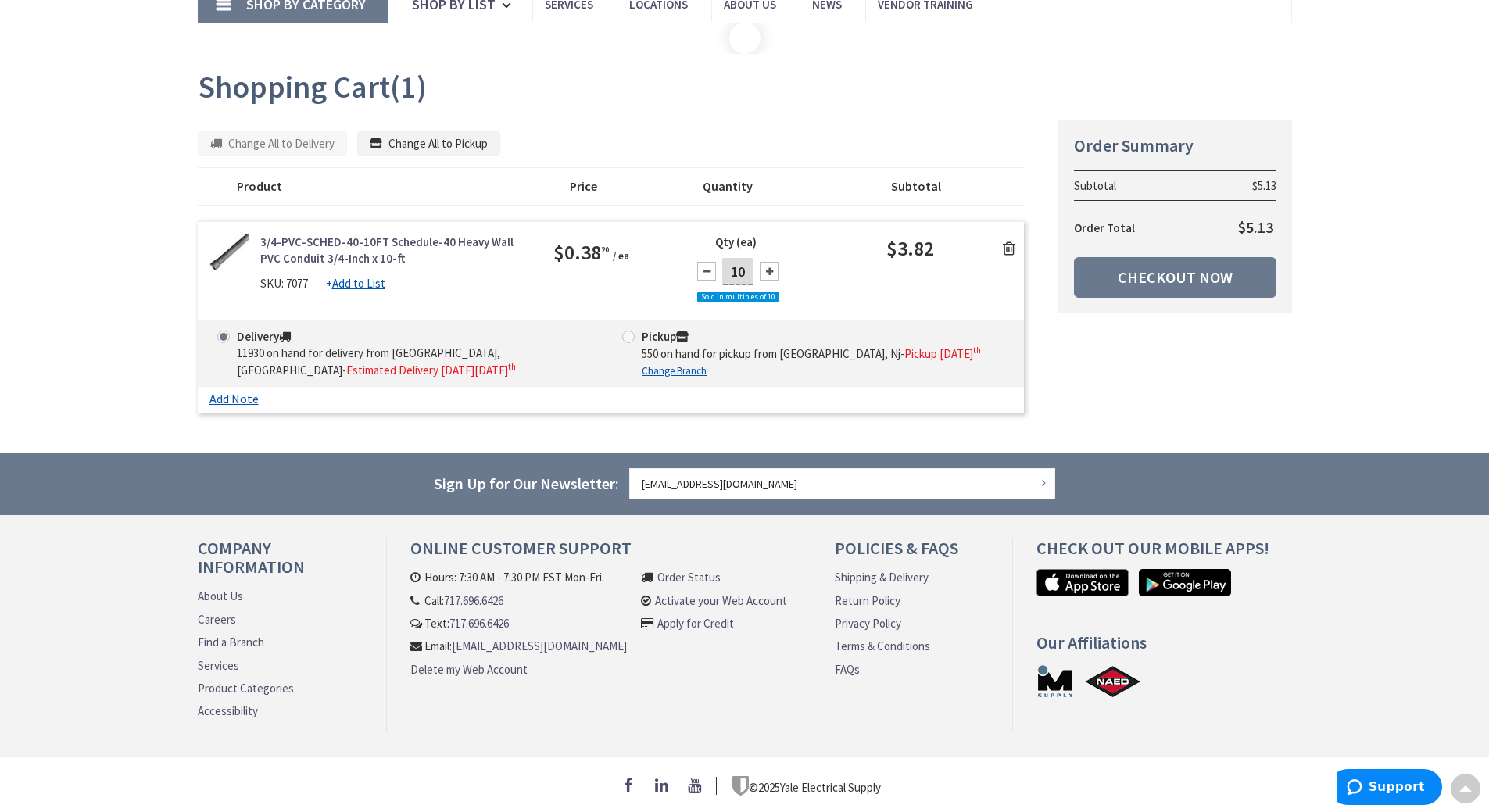
scroll to position [126, 0]
